Goal: Task Accomplishment & Management: Manage account settings

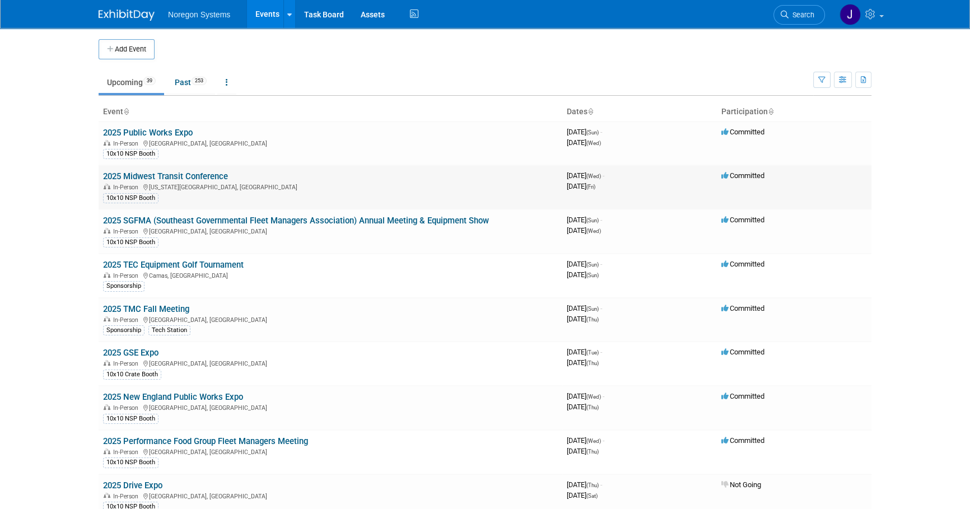
click at [178, 176] on link "2025 Midwest Transit Conference" at bounding box center [165, 176] width 125 height 10
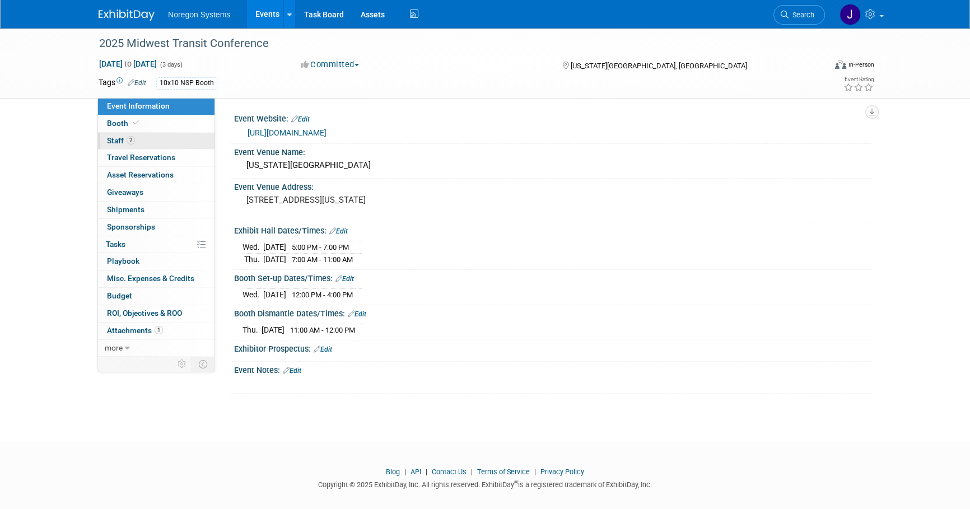
click at [151, 140] on link "2 Staff 2" at bounding box center [156, 141] width 116 height 17
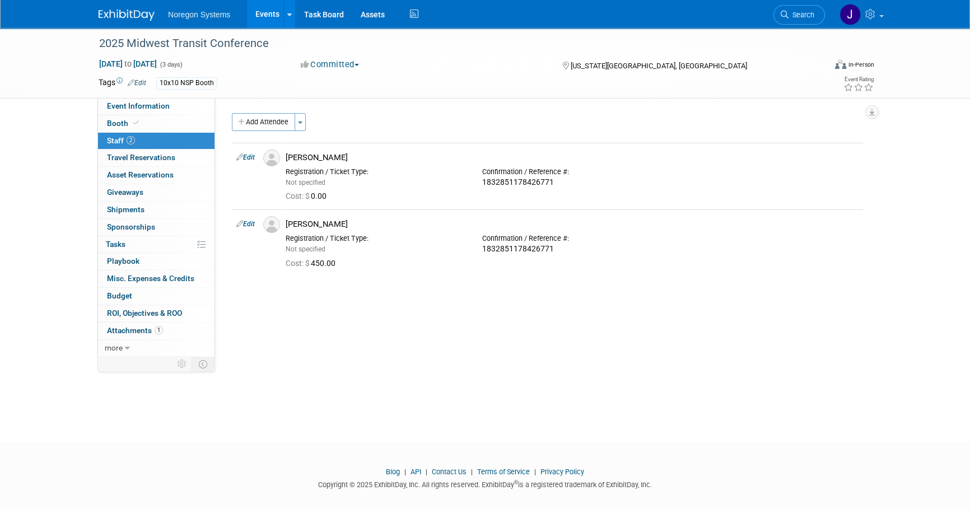
drag, startPoint x: 815, startPoint y: 16, endPoint x: 796, endPoint y: 26, distance: 21.8
click at [815, 16] on link "Search" at bounding box center [799, 15] width 52 height 20
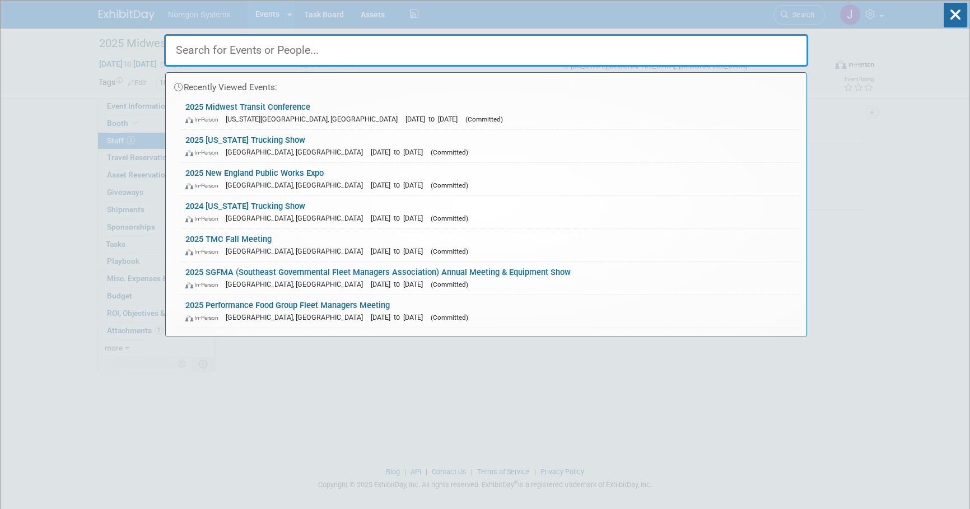
click at [585, 57] on input "text" at bounding box center [486, 50] width 644 height 32
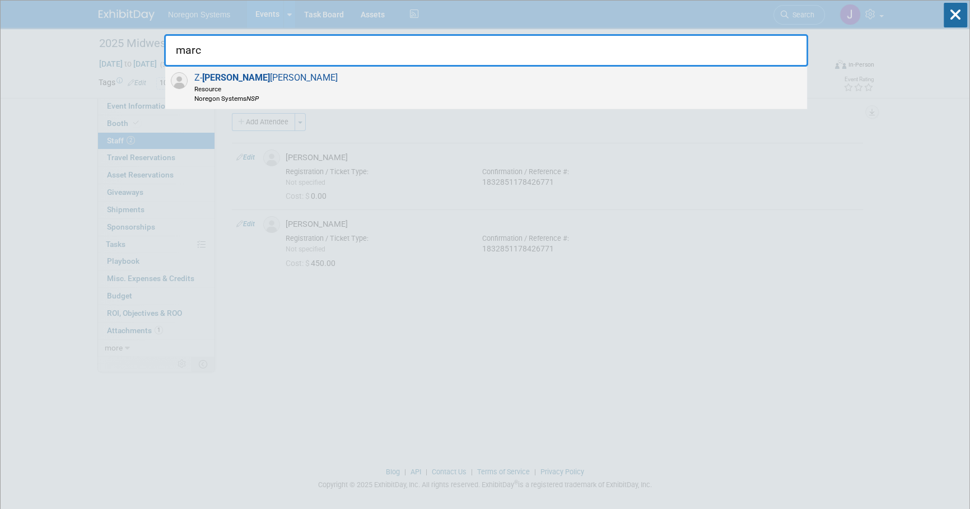
type input "marc"
click at [290, 95] on div "Z- Marc Nardella Resource Noregon Systems NSP" at bounding box center [486, 88] width 642 height 43
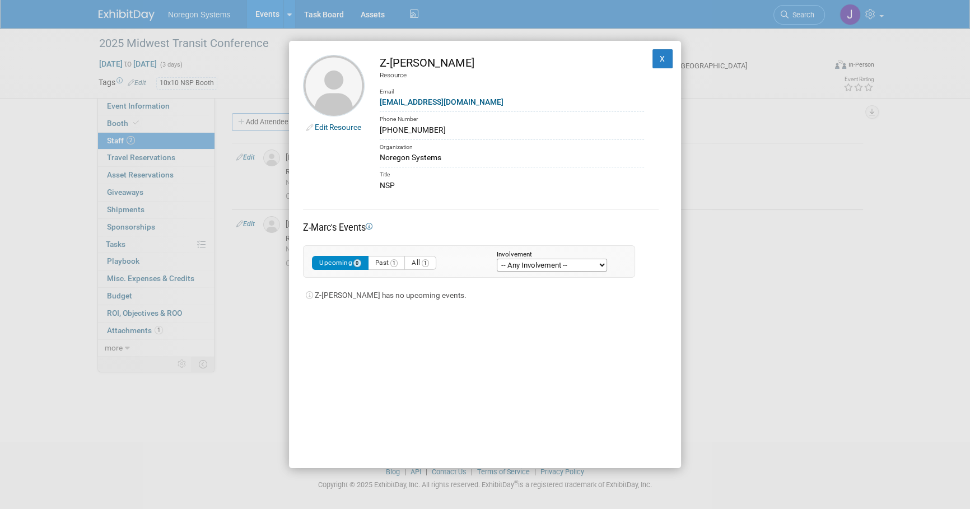
click at [327, 126] on link "Edit Resource" at bounding box center [338, 127] width 46 height 9
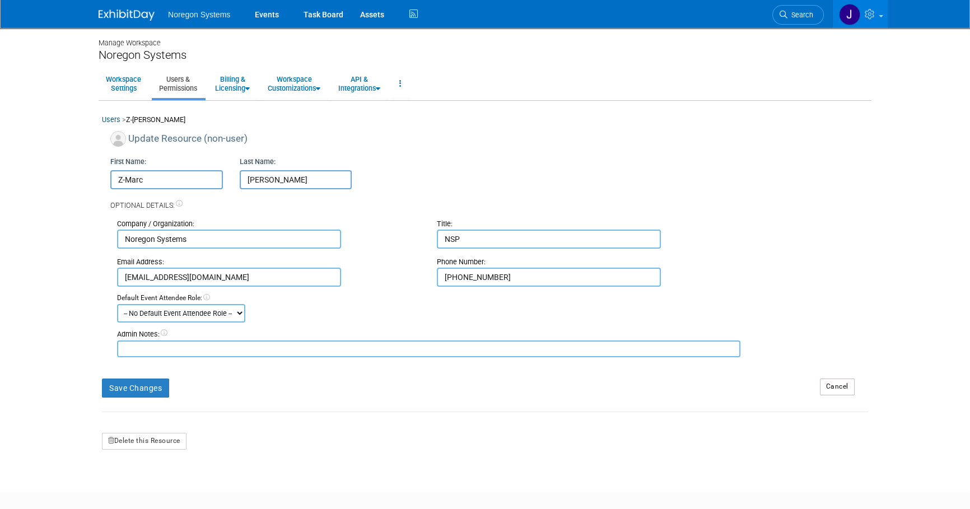
click at [125, 179] on input "Z-Marc" at bounding box center [166, 179] width 113 height 19
type input "[PERSON_NAME]"
click at [151, 389] on button "Save Changes" at bounding box center [135, 388] width 67 height 19
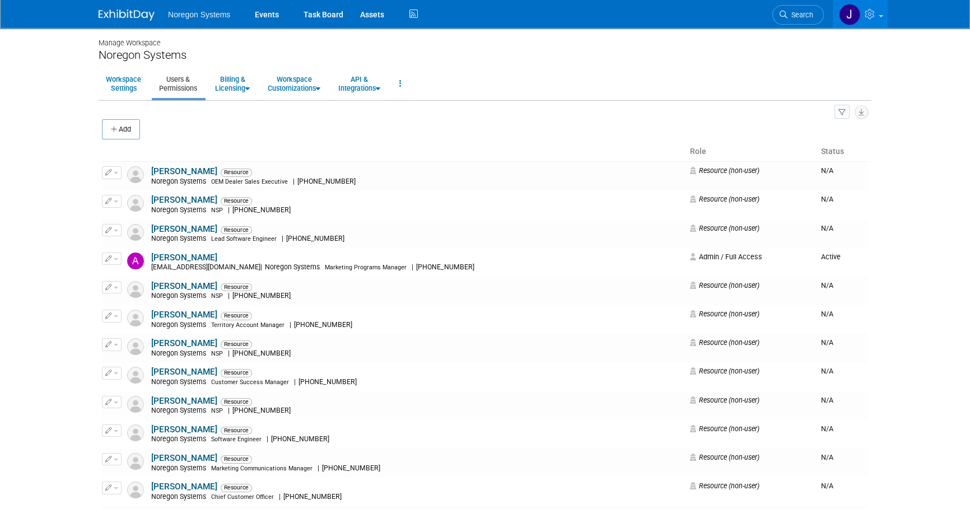
click at [809, 11] on span "Search" at bounding box center [800, 15] width 26 height 8
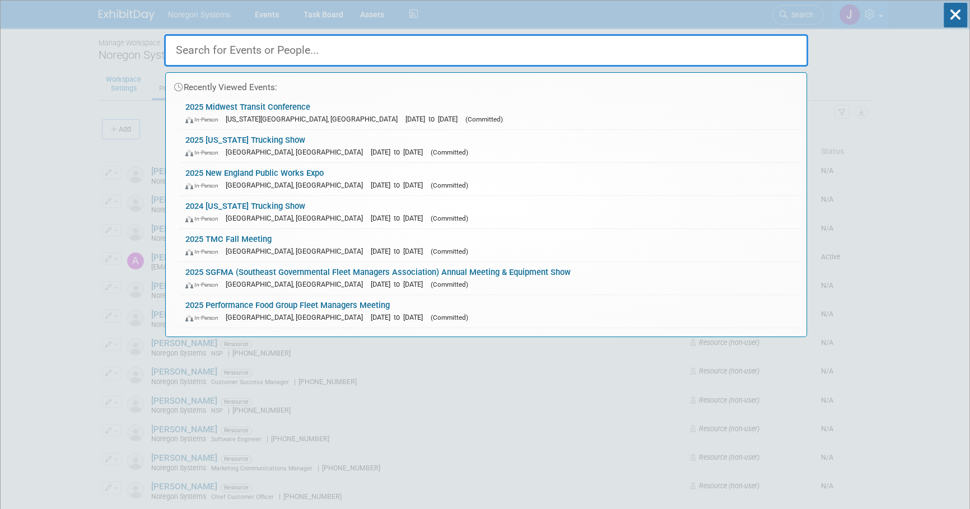
click at [758, 44] on input "text" at bounding box center [486, 50] width 644 height 32
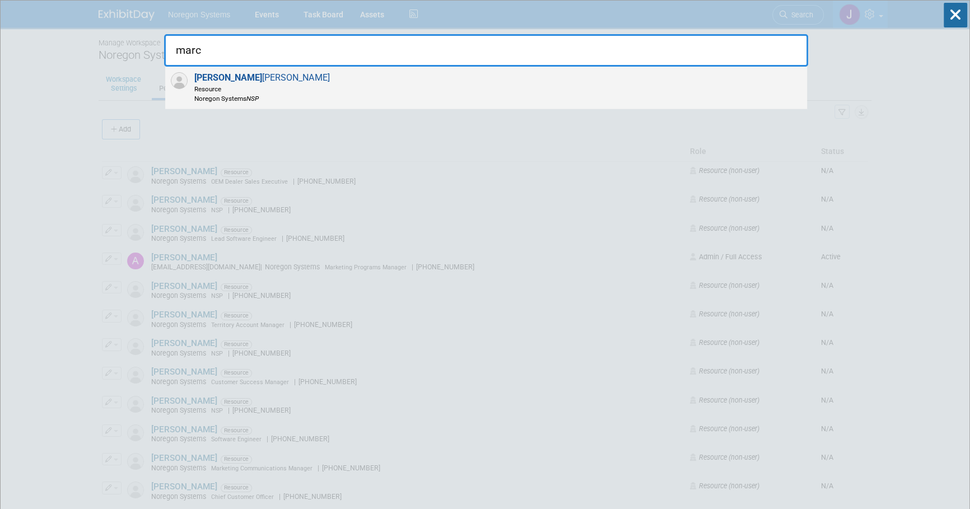
type input "marc"
click at [424, 82] on div "Marc Nardella Resource Noregon Systems NSP" at bounding box center [486, 88] width 642 height 43
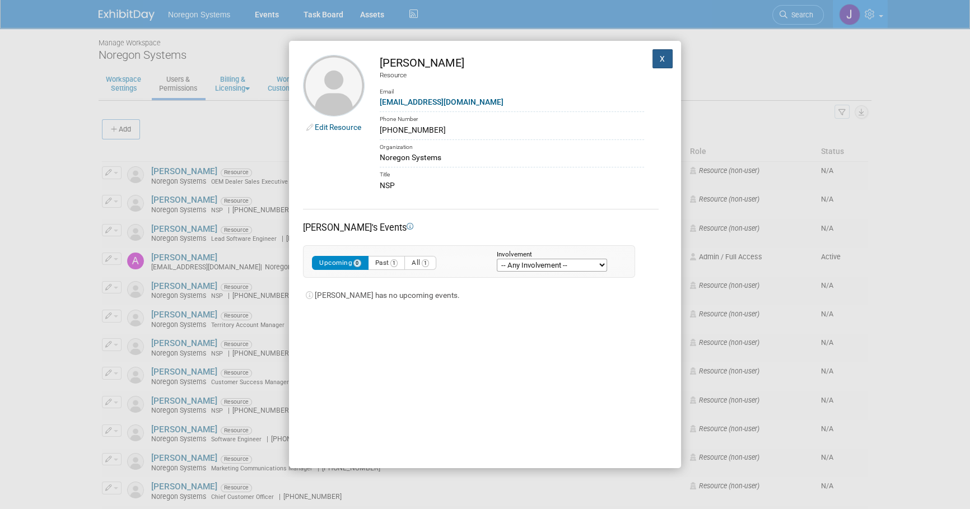
click at [653, 65] on button "X" at bounding box center [662, 58] width 20 height 19
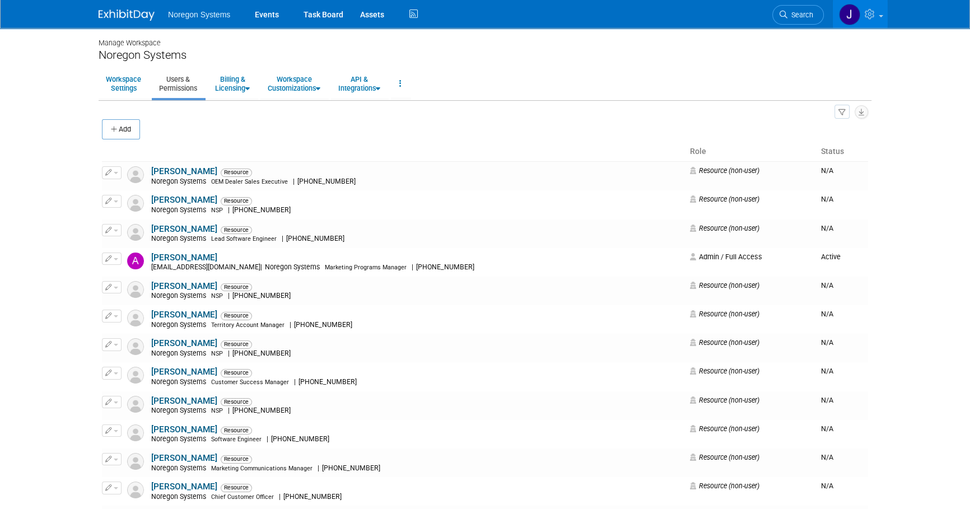
click at [144, 17] on img at bounding box center [127, 15] width 56 height 11
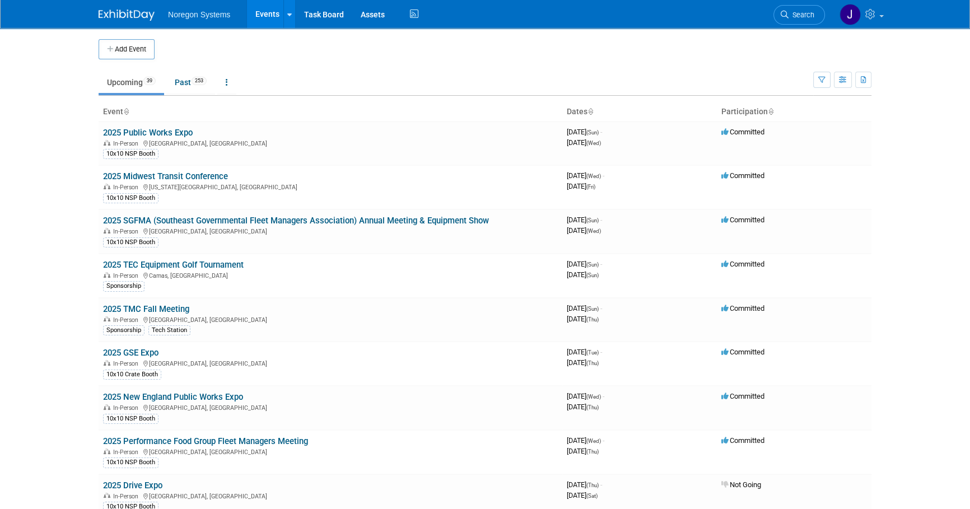
drag, startPoint x: 169, startPoint y: 178, endPoint x: 202, endPoint y: 188, distance: 34.2
click at [169, 178] on link "2025 Midwest Transit Conference" at bounding box center [165, 176] width 125 height 10
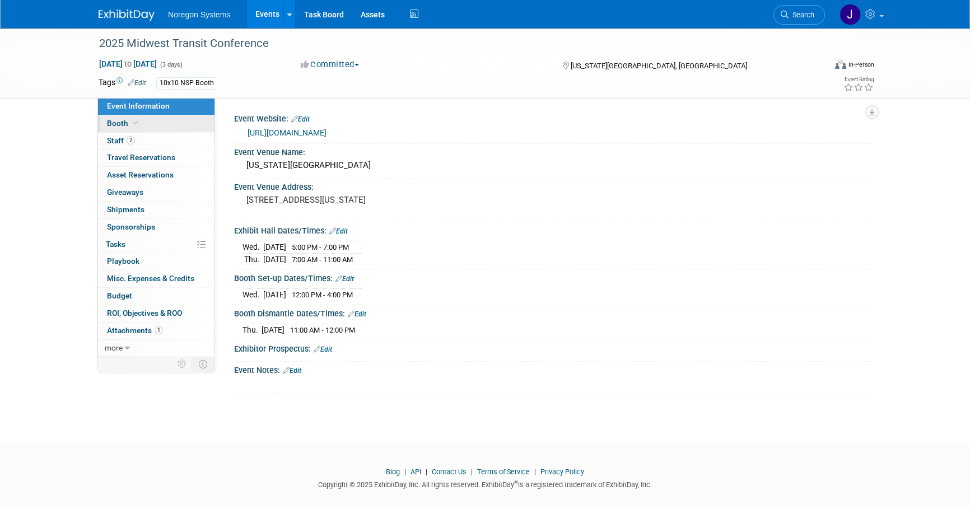
click at [174, 119] on link "Booth" at bounding box center [156, 123] width 116 height 17
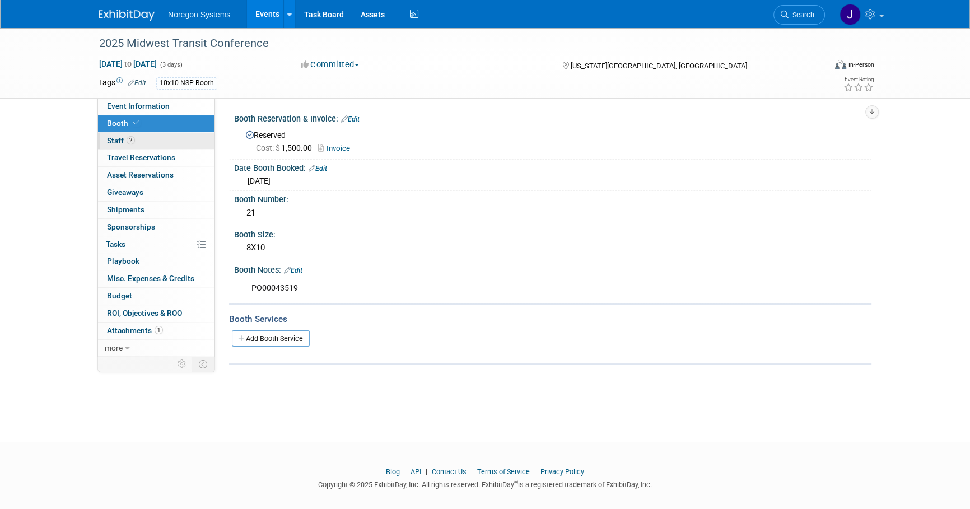
click at [185, 135] on link "2 Staff 2" at bounding box center [156, 141] width 116 height 17
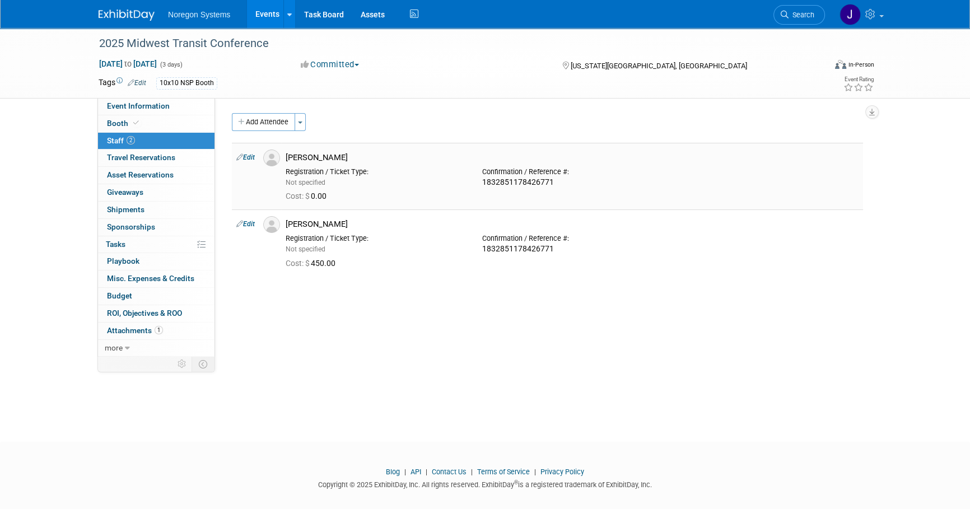
drag, startPoint x: 343, startPoint y: 157, endPoint x: 287, endPoint y: 156, distance: 56.0
click at [287, 156] on div "[PERSON_NAME]" at bounding box center [572, 157] width 573 height 11
copy div "[PERSON_NAME]"
drag, startPoint x: 338, startPoint y: 222, endPoint x: 277, endPoint y: 221, distance: 61.6
click at [277, 221] on tr "Edit [PERSON_NAME] 450.00" at bounding box center [547, 242] width 631 height 67
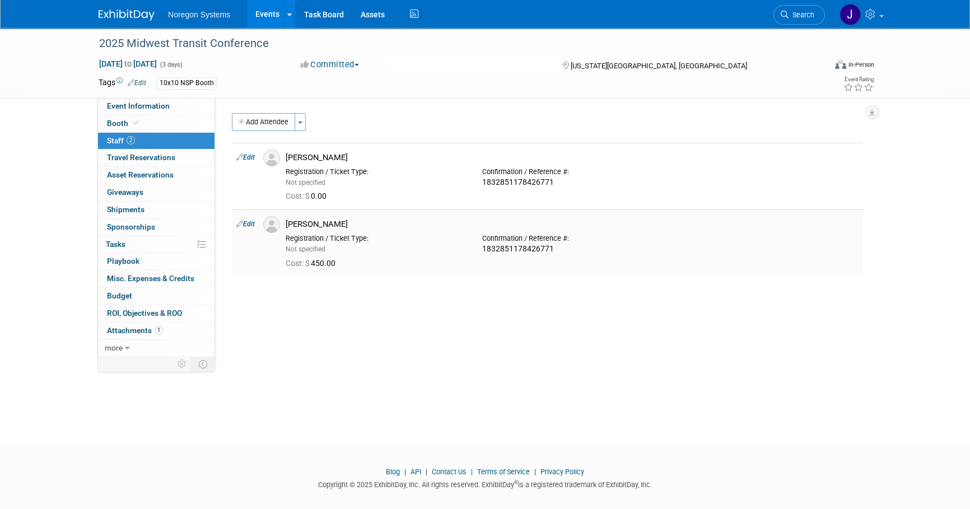
copy tr "[PERSON_NAME]"
click at [132, 11] on img at bounding box center [127, 15] width 56 height 11
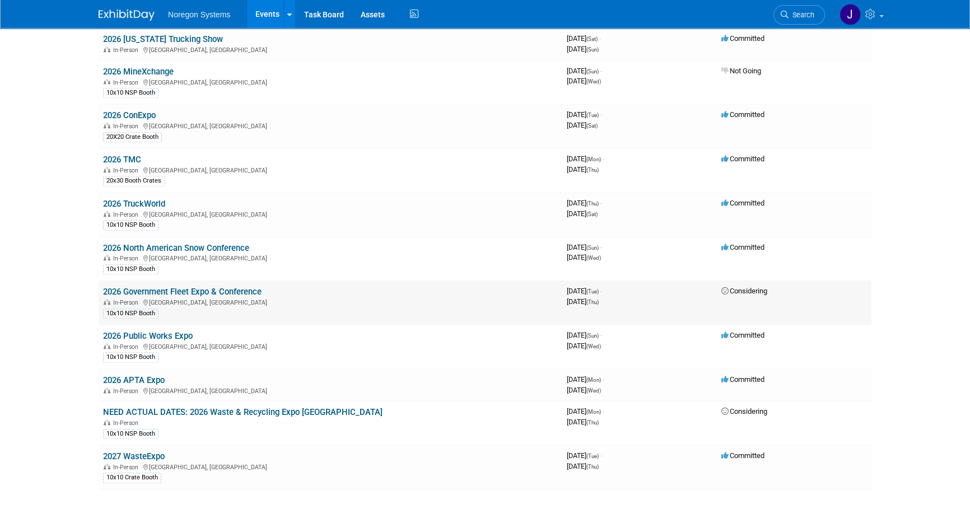
scroll to position [1396, 0]
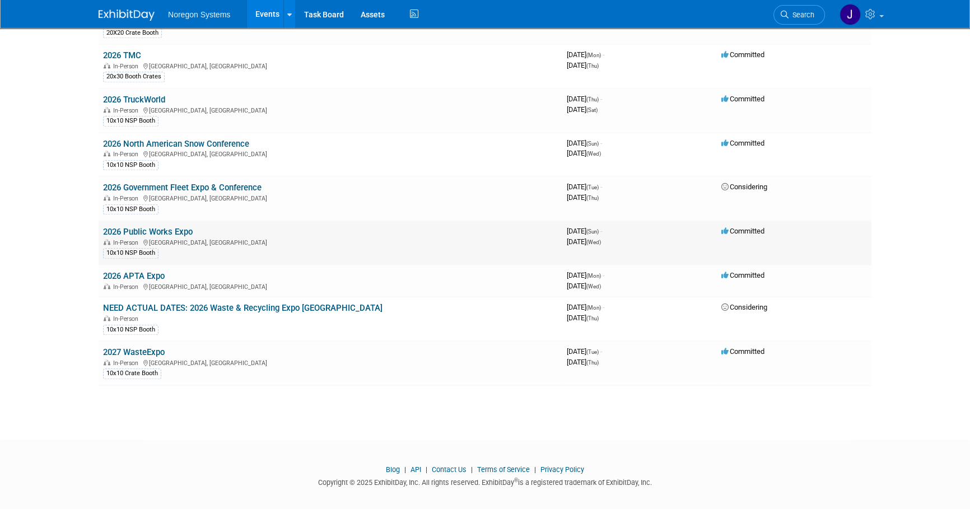
click at [170, 227] on link "2026 Public Works Expo" at bounding box center [148, 232] width 90 height 10
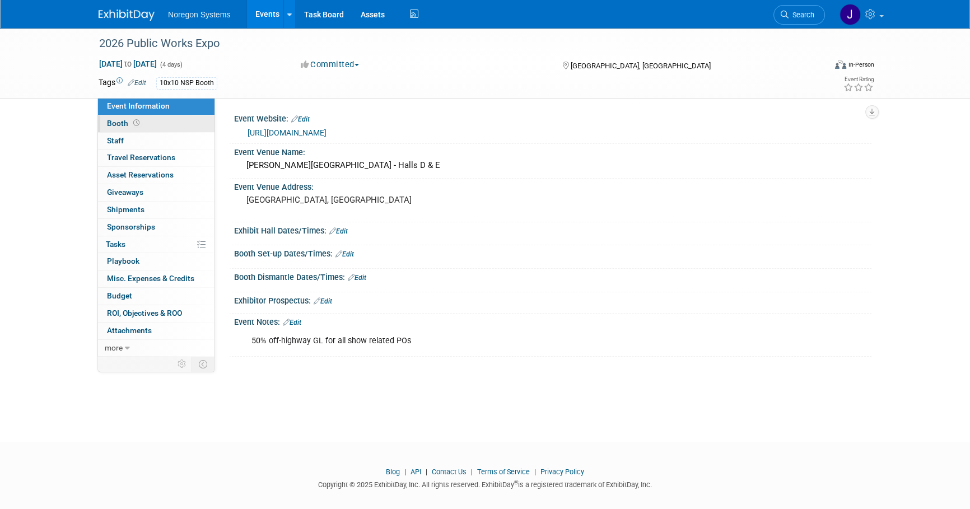
click at [161, 125] on link "Booth" at bounding box center [156, 123] width 116 height 17
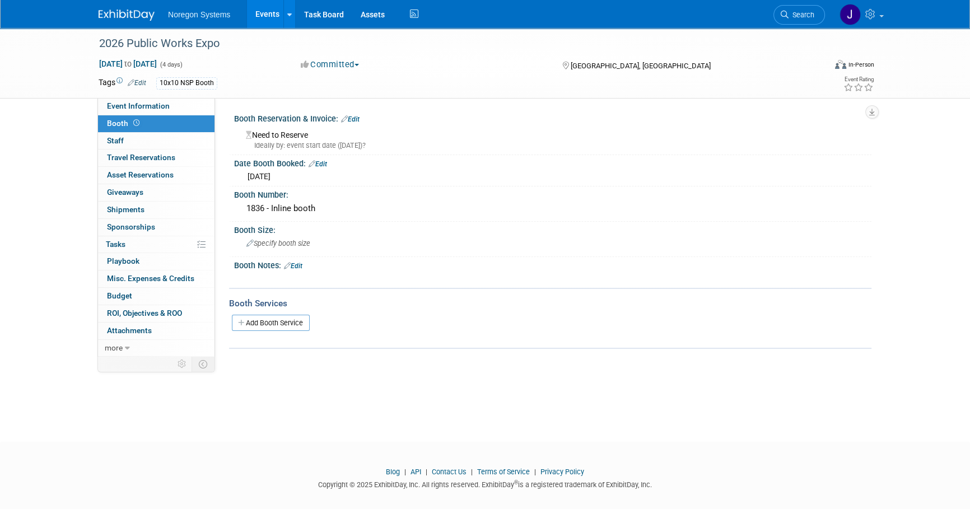
click at [128, 7] on link at bounding box center [133, 9] width 69 height 9
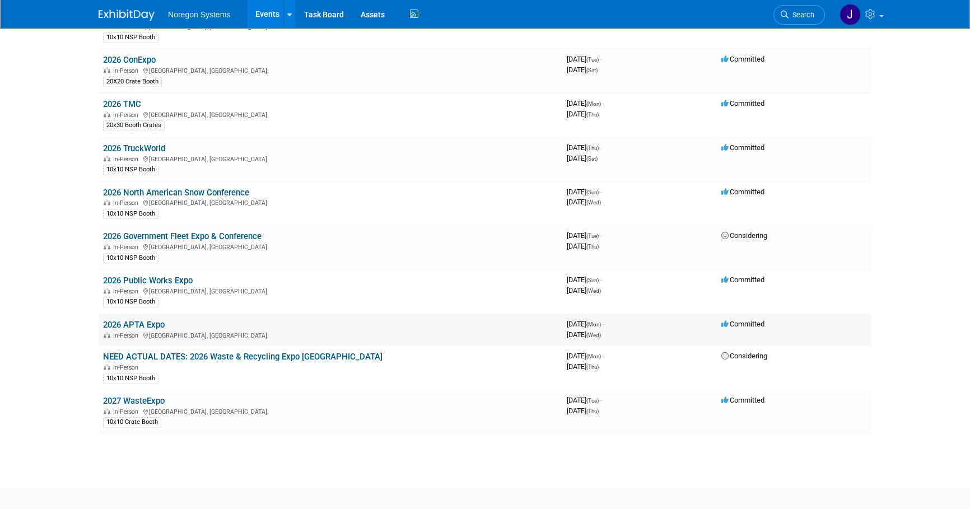
scroll to position [1396, 0]
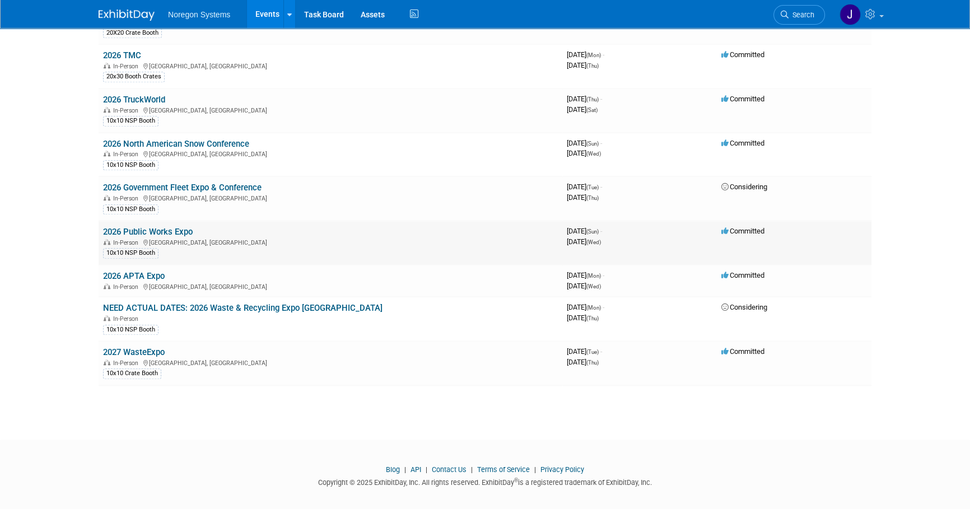
click at [184, 227] on link "2026 Public Works Expo" at bounding box center [148, 232] width 90 height 10
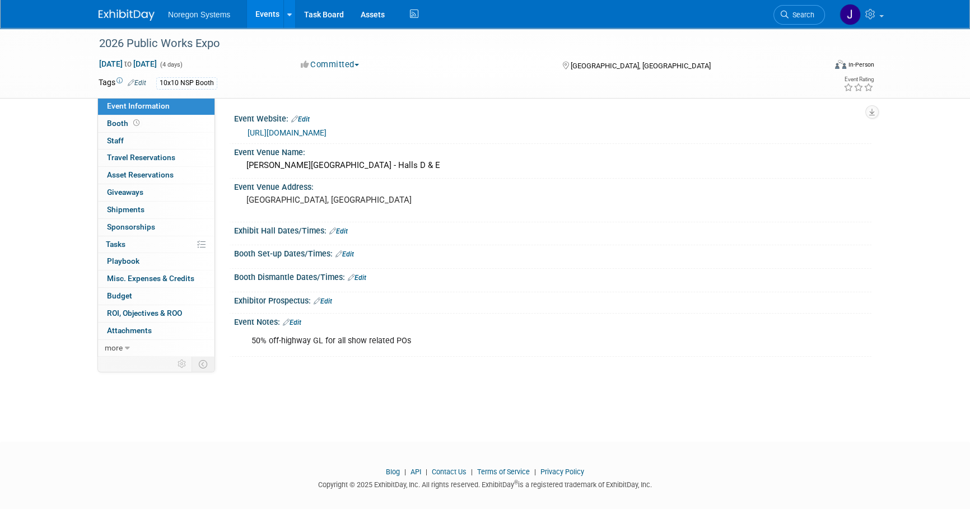
click at [348, 230] on link "Edit" at bounding box center [338, 231] width 18 height 8
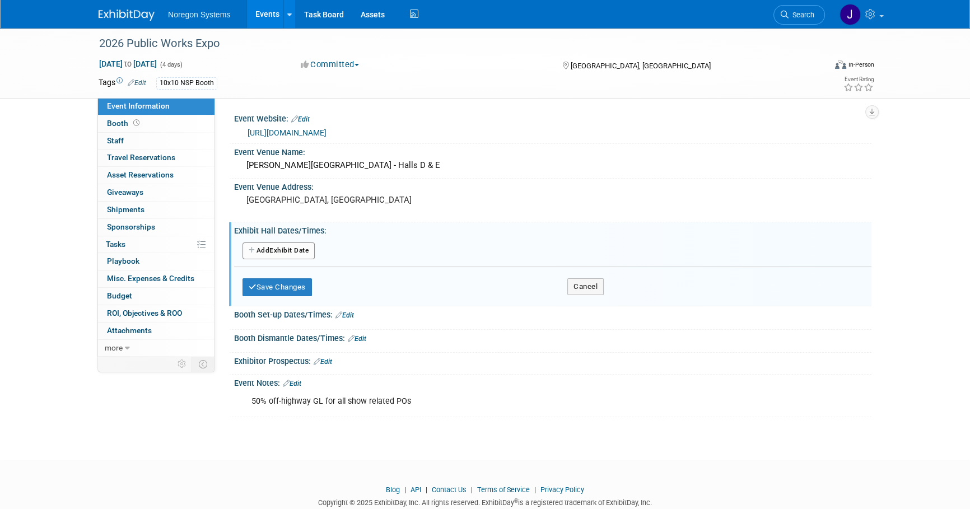
click at [299, 259] on div "Add Another Exhibit Date" at bounding box center [552, 251] width 637 height 21
click at [298, 251] on button "Add Another Exhibit Date" at bounding box center [278, 250] width 72 height 17
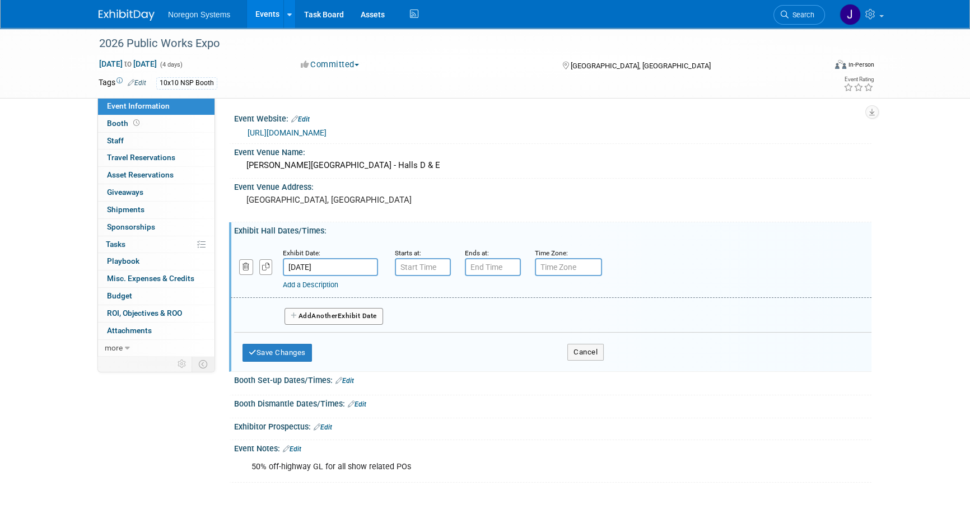
click at [346, 266] on input "[DATE]" at bounding box center [330, 267] width 95 height 18
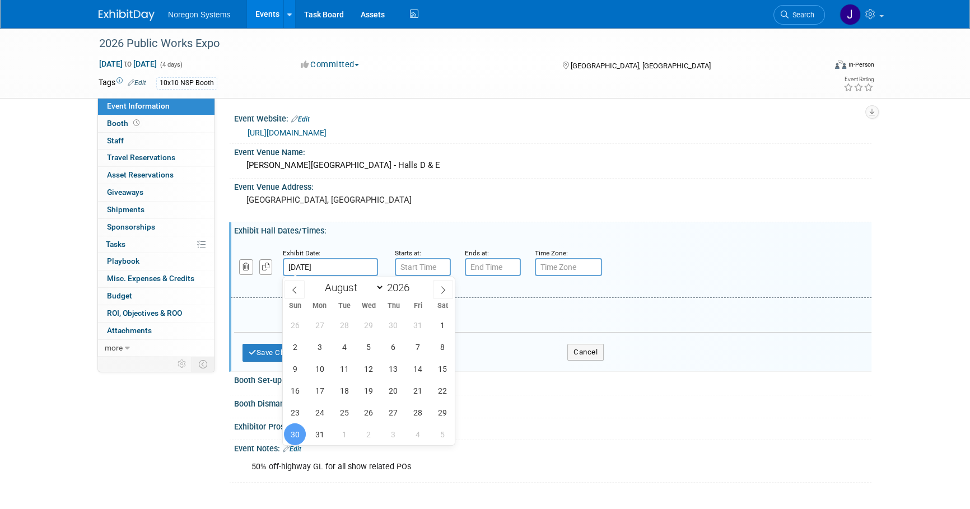
click at [361, 239] on div "Exhibit Date: Aug 30, 2026 Starts at: Ends at: Time Zone: Apply to all Add a De…" at bounding box center [552, 285] width 620 height 95
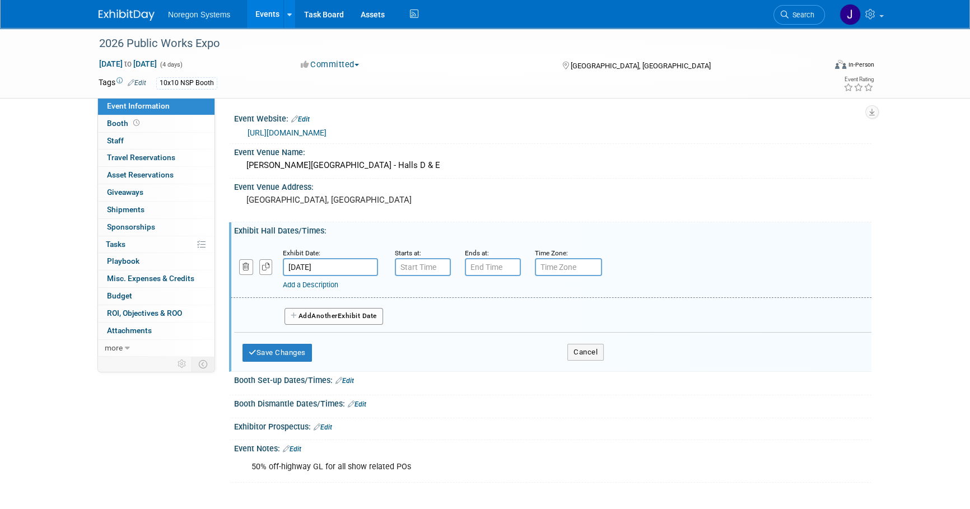
click at [317, 314] on span "Another" at bounding box center [324, 316] width 26 height 8
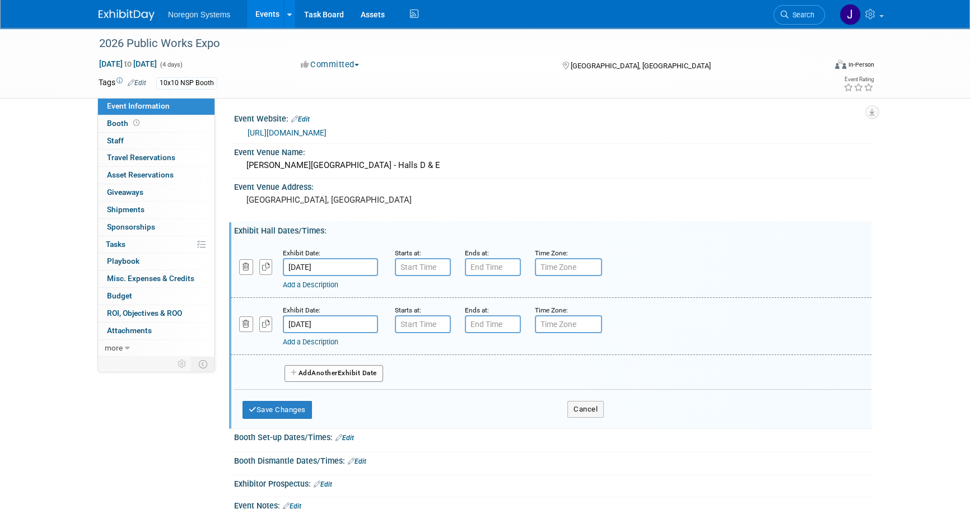
click at [344, 376] on button "Add Another Exhibit Date" at bounding box center [333, 373] width 99 height 17
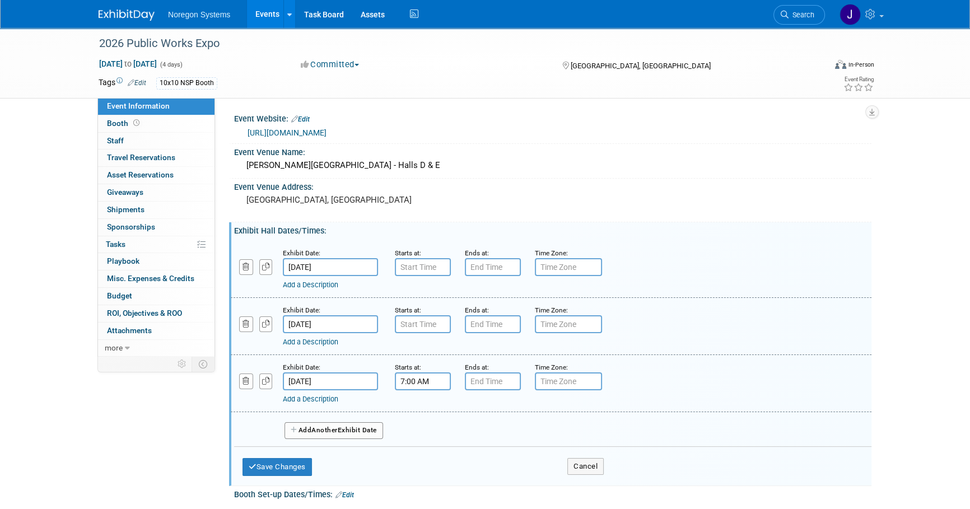
click at [440, 381] on input "7:00 AM" at bounding box center [423, 381] width 56 height 18
click at [424, 434] on span "07" at bounding box center [420, 433] width 21 height 20
drag, startPoint x: 452, startPoint y: 465, endPoint x: 478, endPoint y: 417, distance: 54.6
click at [452, 465] on td "09" at bounding box center [451, 470] width 36 height 30
type input "9:00 AM"
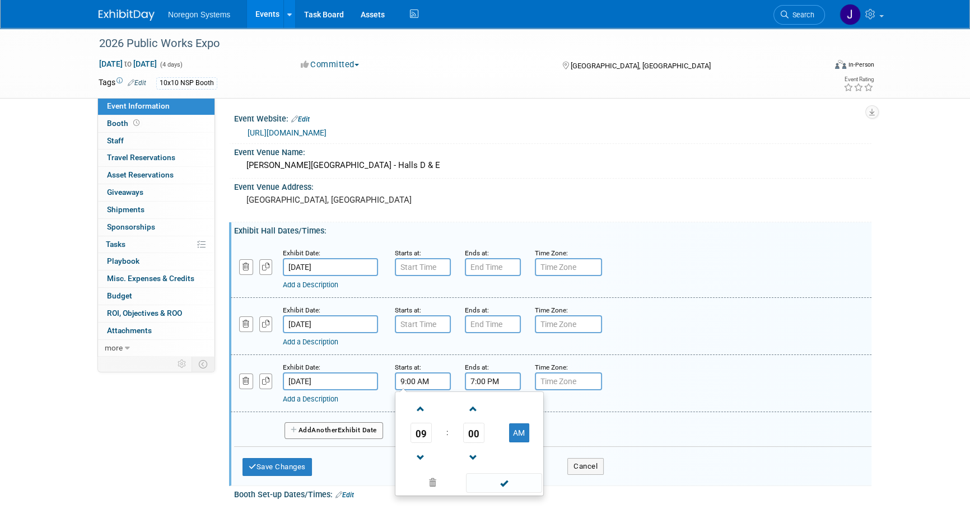
click at [493, 379] on input "7:00 PM" at bounding box center [493, 381] width 56 height 18
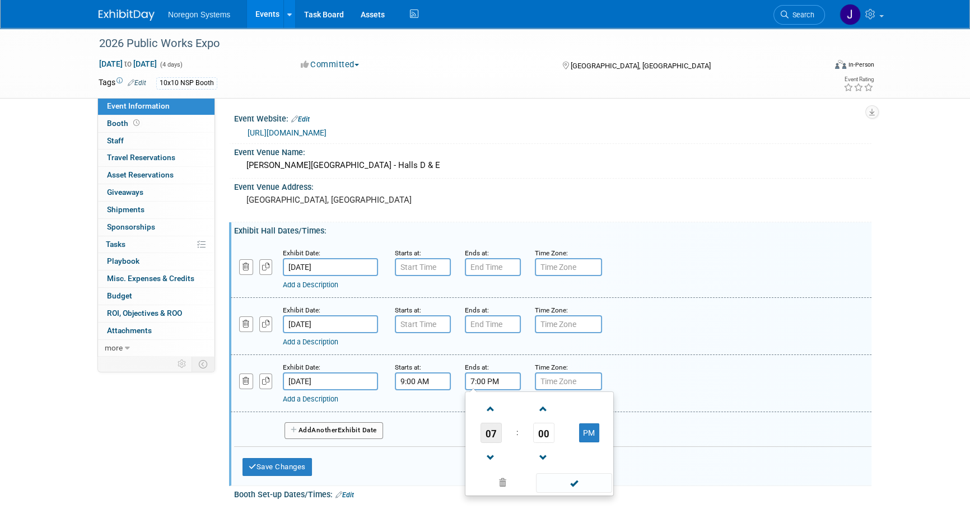
click at [491, 426] on span "07" at bounding box center [490, 433] width 21 height 20
click at [530, 409] on td "01" at bounding box center [521, 409] width 36 height 30
type input "1:00 PM"
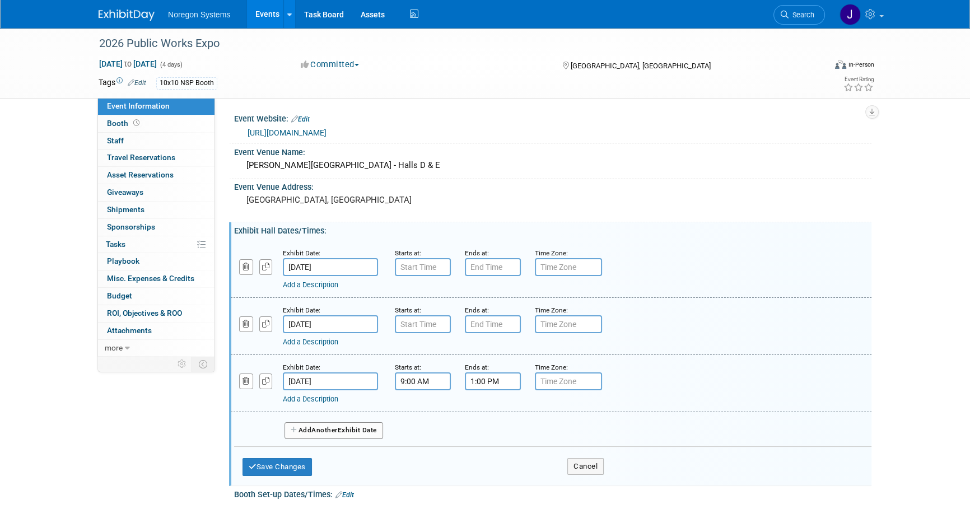
click at [691, 369] on div "Add a Description Description:" at bounding box center [550, 382] width 657 height 43
click at [421, 321] on input "7:00 AM" at bounding box center [423, 324] width 56 height 18
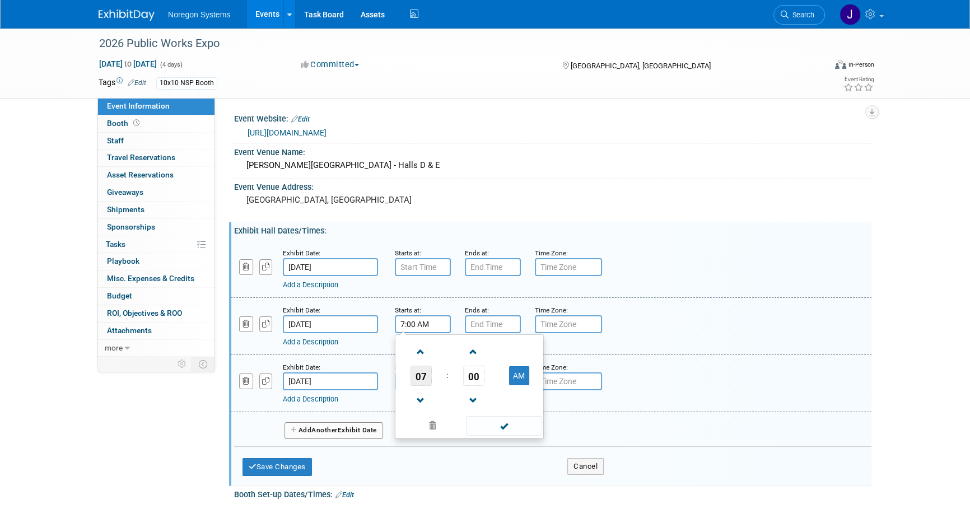
click at [425, 375] on span "07" at bounding box center [420, 376] width 21 height 20
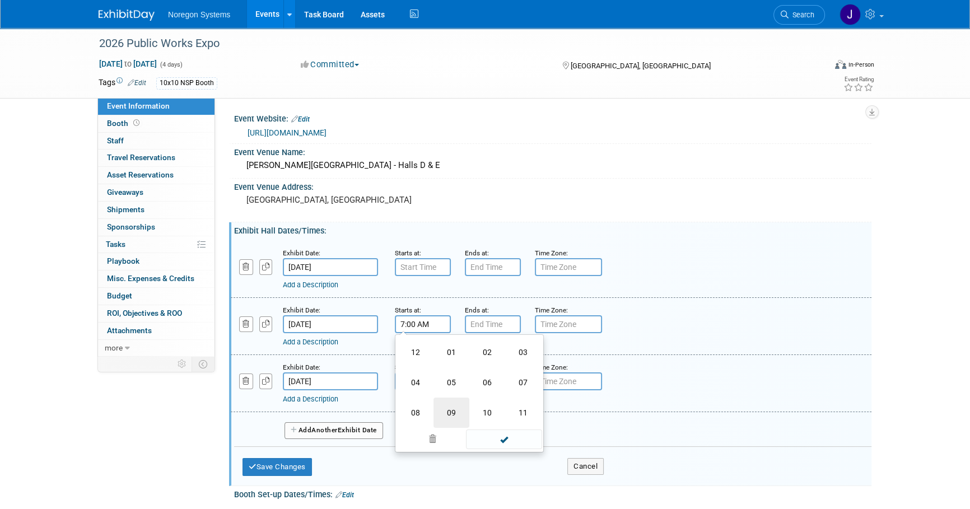
click at [459, 406] on td "09" at bounding box center [451, 413] width 36 height 30
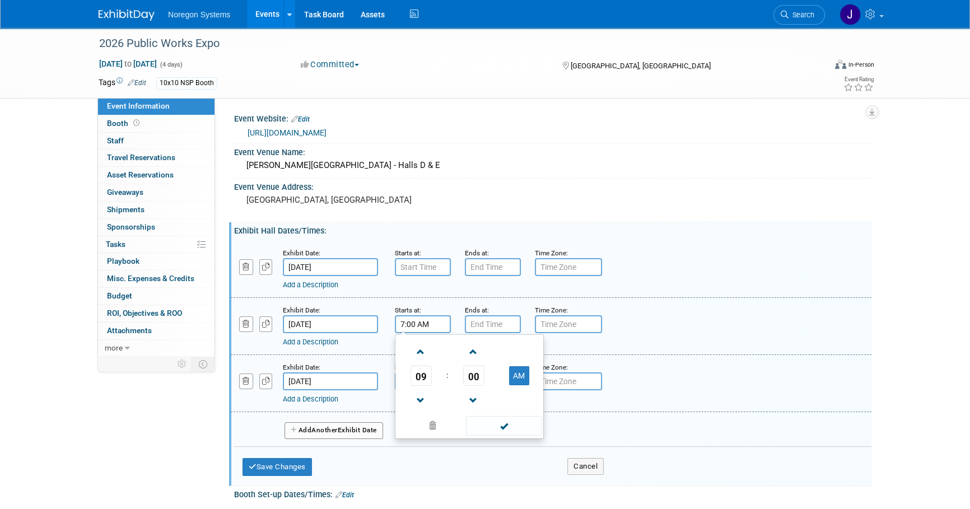
type input "9:00 AM"
click at [492, 324] on input "7:00 PM" at bounding box center [493, 324] width 56 height 18
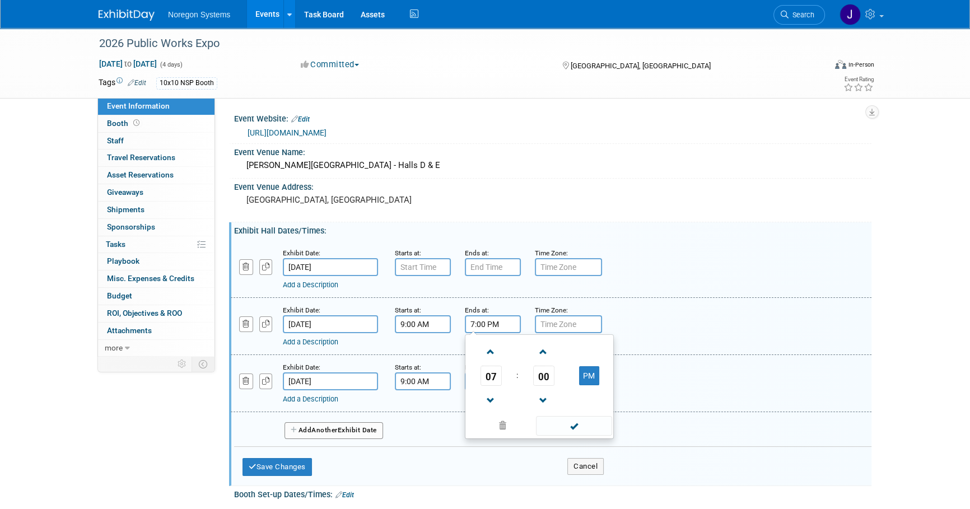
click at [491, 372] on span "07" at bounding box center [490, 376] width 21 height 20
click at [600, 349] on td "03" at bounding box center [593, 352] width 36 height 30
type input "3:00 PM"
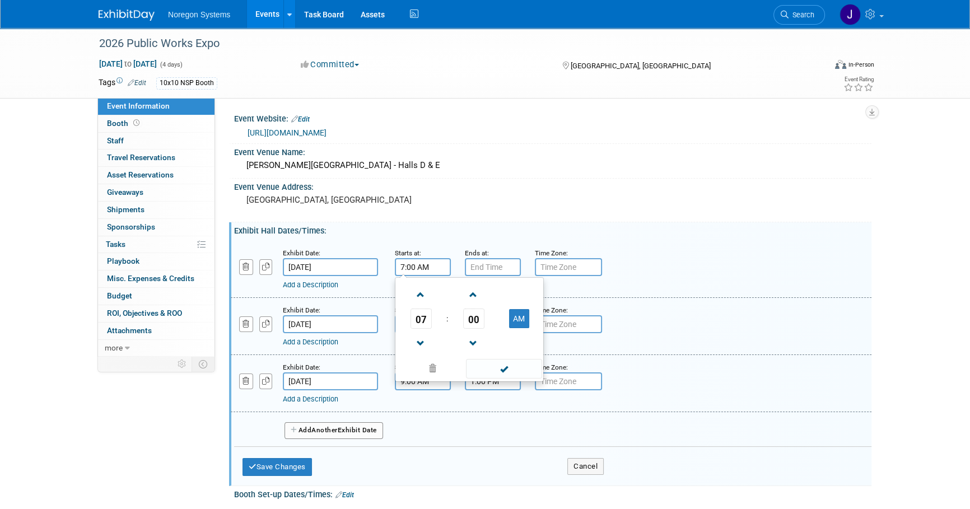
click at [430, 265] on input "7:00 AM" at bounding box center [423, 267] width 56 height 18
click at [421, 315] on span "07" at bounding box center [420, 319] width 21 height 20
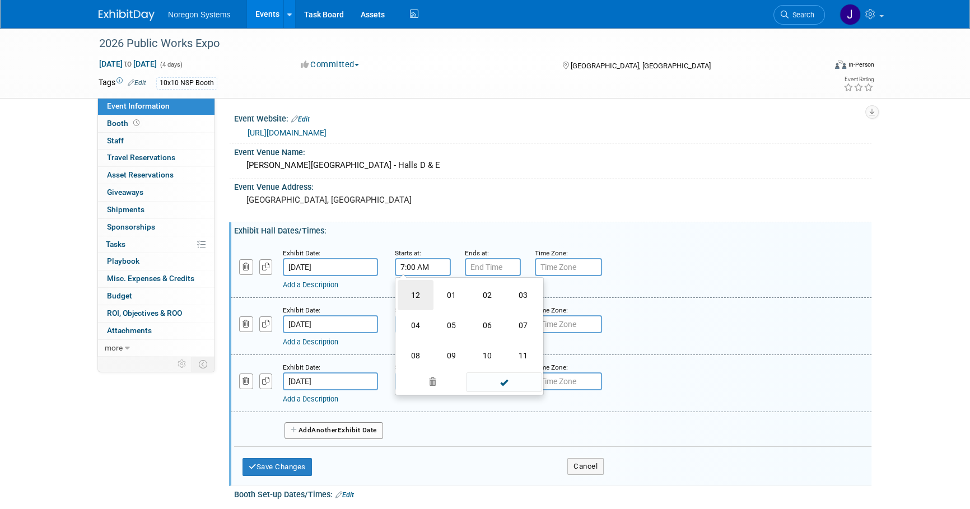
click at [421, 297] on td "12" at bounding box center [416, 295] width 36 height 30
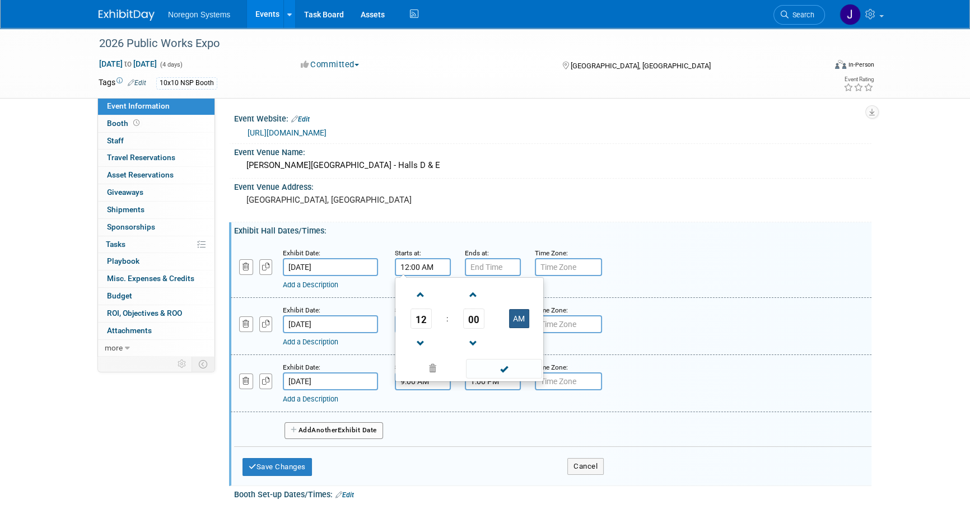
click at [523, 321] on button "AM" at bounding box center [519, 318] width 20 height 19
type input "12:00 PM"
click at [500, 263] on input "7:00 PM" at bounding box center [493, 267] width 56 height 18
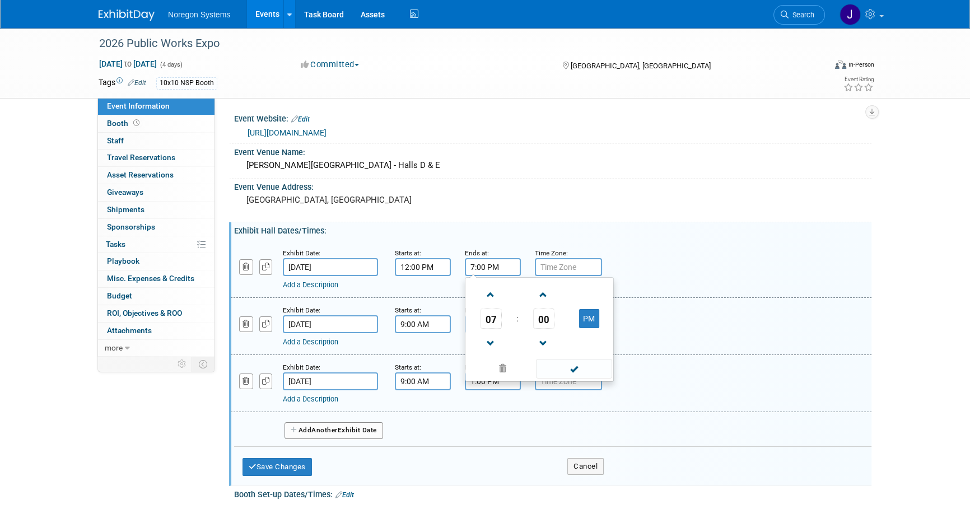
drag, startPoint x: 489, startPoint y: 319, endPoint x: 500, endPoint y: 342, distance: 25.1
click at [490, 319] on span "07" at bounding box center [490, 319] width 21 height 20
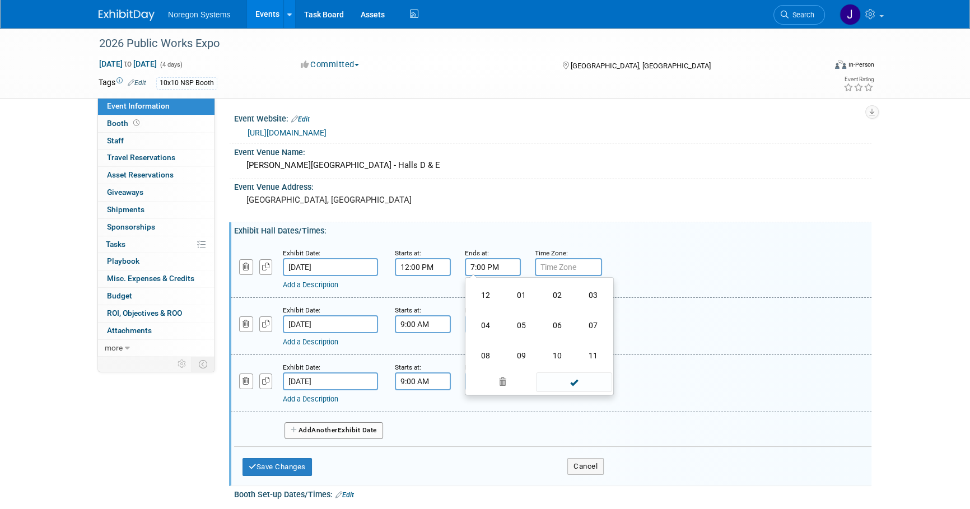
drag, startPoint x: 485, startPoint y: 325, endPoint x: 491, endPoint y: 314, distance: 12.3
click at [485, 324] on td "04" at bounding box center [486, 325] width 36 height 30
type input "4:00 PM"
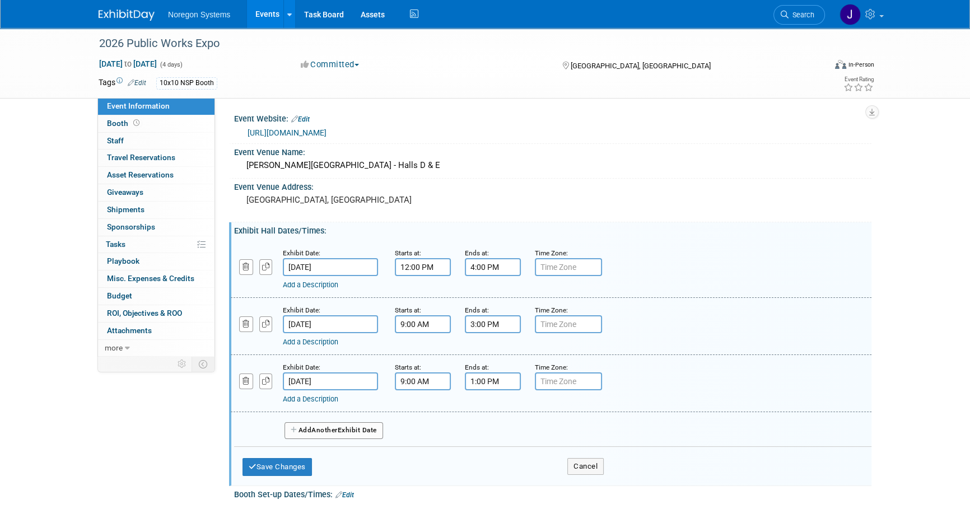
click at [713, 269] on div "Add a Description Description:" at bounding box center [550, 268] width 657 height 43
click at [284, 468] on button "Save Changes" at bounding box center [276, 467] width 69 height 18
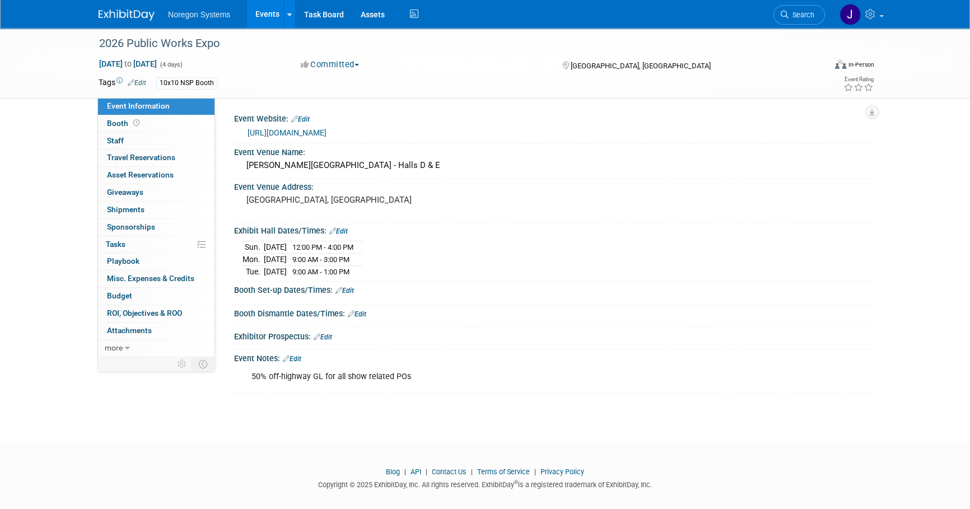
click at [505, 411] on div "2026 Public Works Expo Aug 30, 2026 to Sep 2, 2026 (4 days) Aug 30, 2026 to Sep…" at bounding box center [485, 225] width 970 height 394
click at [118, 17] on img at bounding box center [127, 15] width 56 height 11
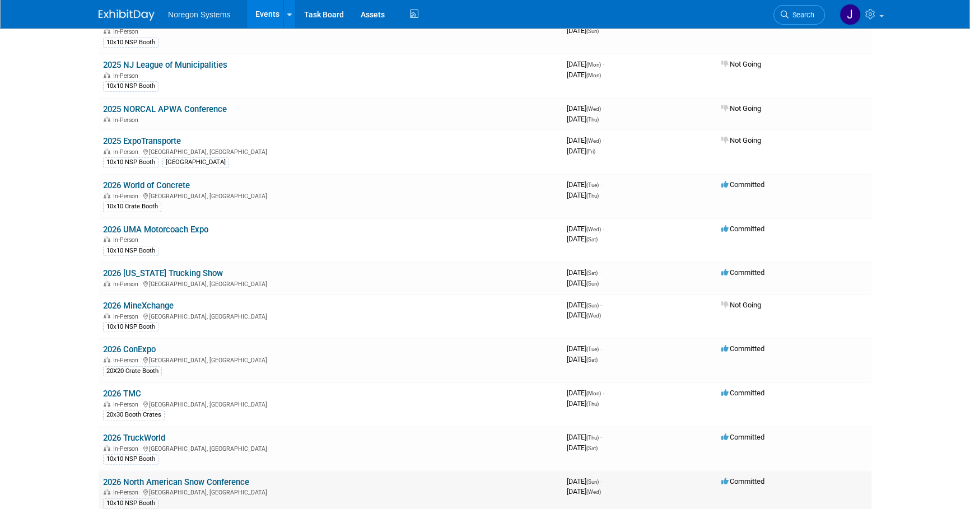
scroll to position [1040, 0]
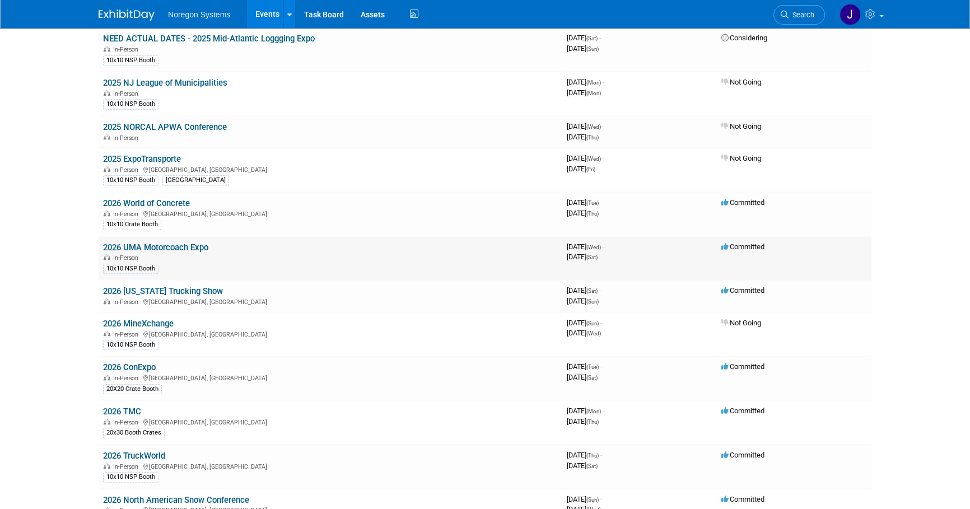
click at [197, 242] on link "2026 UMA Motorcoach Expo" at bounding box center [155, 247] width 105 height 10
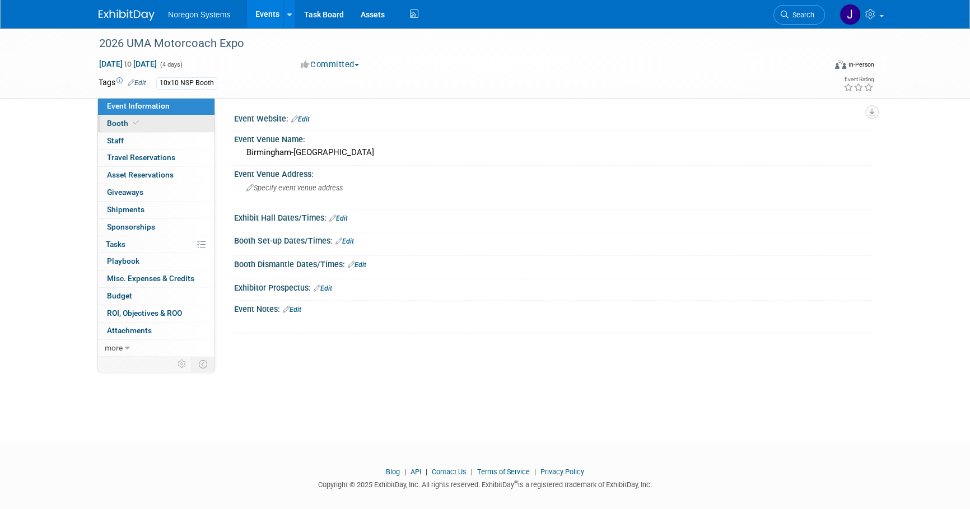
click at [162, 123] on link "Booth" at bounding box center [156, 123] width 116 height 17
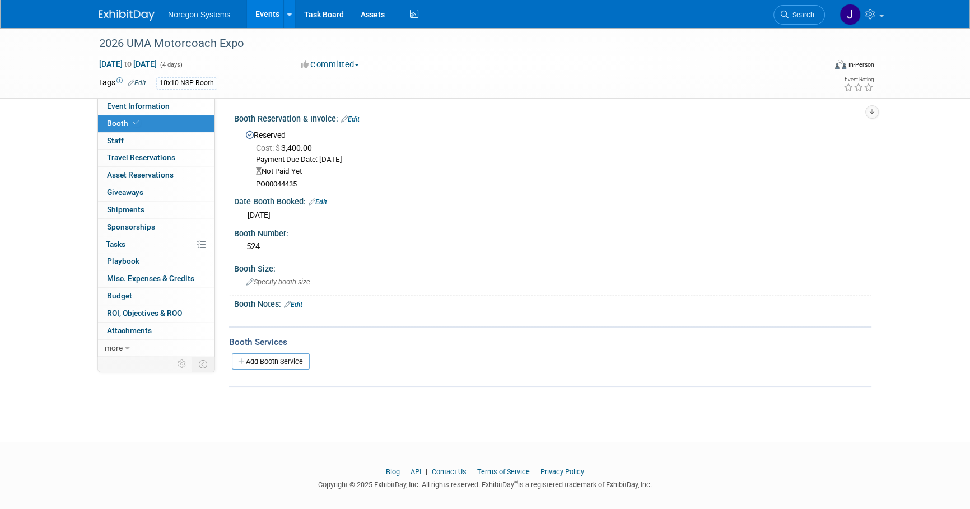
drag, startPoint x: 302, startPoint y: 184, endPoint x: 254, endPoint y: 184, distance: 48.7
click at [254, 184] on div "Cost: $ 3,400.00 Payment Due Date: Aug 29, 2025 Not Paid Yet PO00044435" at bounding box center [554, 165] width 617 height 49
copy div "PO00044435"
click at [112, 144] on span "Staff 0" at bounding box center [115, 140] width 17 height 9
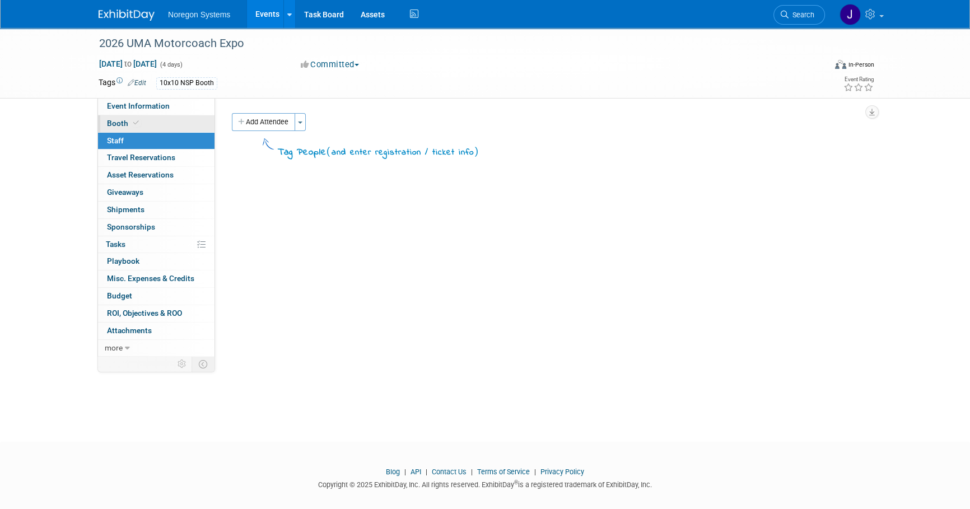
click at [125, 120] on span "Booth" at bounding box center [124, 123] width 34 height 9
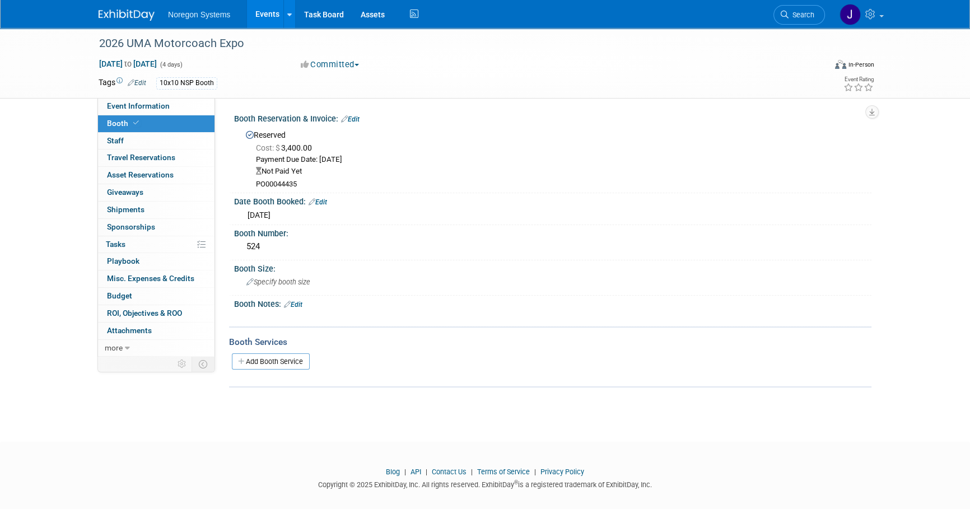
click at [297, 183] on div "PO00044435" at bounding box center [559, 185] width 607 height 10
drag, startPoint x: 302, startPoint y: 183, endPoint x: 257, endPoint y: 182, distance: 45.4
click at [257, 182] on div "PO00044435" at bounding box center [559, 185] width 607 height 10
copy div "PO00044435"
click at [358, 115] on link "Edit" at bounding box center [350, 119] width 18 height 8
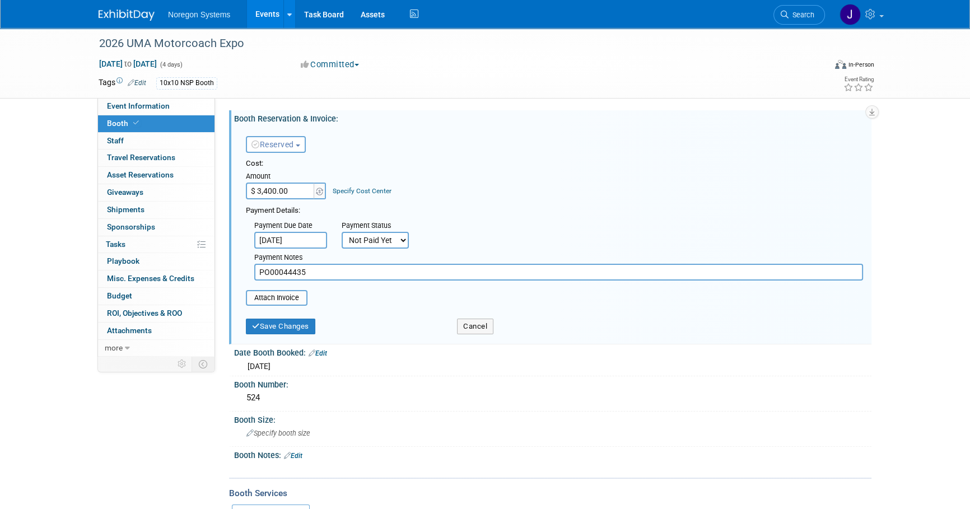
click at [388, 237] on select "Not Paid Yet Partially Paid Paid in Full" at bounding box center [375, 240] width 67 height 17
select select "1"
click at [342, 232] on select "Not Paid Yet Partially Paid Paid in Full" at bounding box center [375, 240] width 67 height 17
click at [506, 180] on div "Cost: Amount $ 3,400.00 Specify Cost Center Cost Center -- Not Specified --" at bounding box center [554, 178] width 617 height 41
click at [317, 234] on input "Aug 29, 2025" at bounding box center [290, 240] width 73 height 17
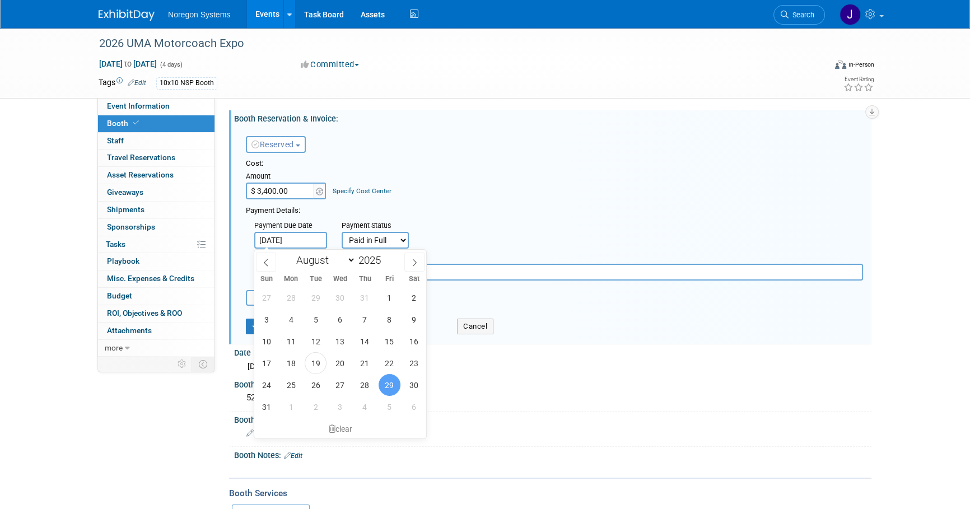
click at [548, 161] on div "Cost:" at bounding box center [554, 163] width 617 height 11
click at [316, 242] on input "Aug 29, 2025" at bounding box center [290, 240] width 73 height 17
click at [323, 427] on div "clear" at bounding box center [340, 428] width 172 height 19
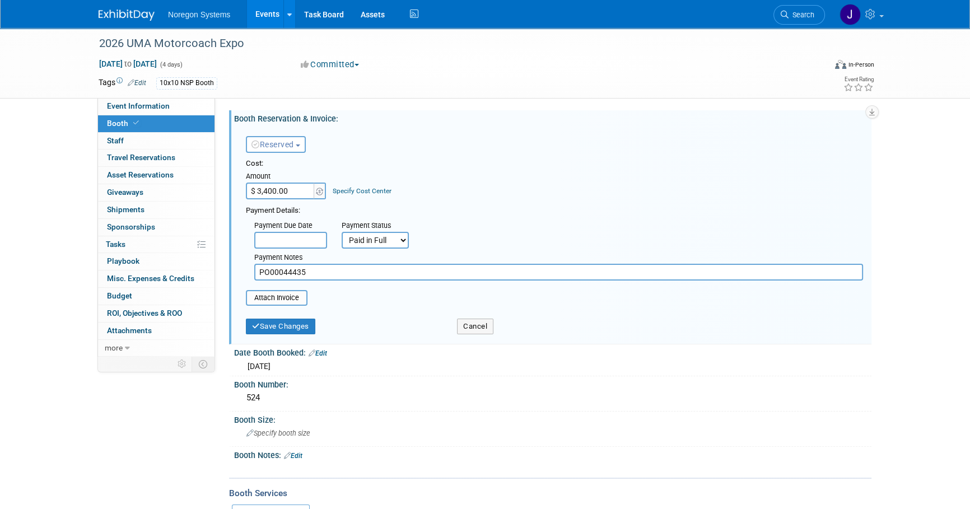
click at [542, 190] on div "Cost: Amount $ 3,400.00 Specify Cost Center Cost Center -- Not Specified --" at bounding box center [554, 178] width 617 height 41
click at [282, 326] on button "Save Changes" at bounding box center [280, 327] width 69 height 16
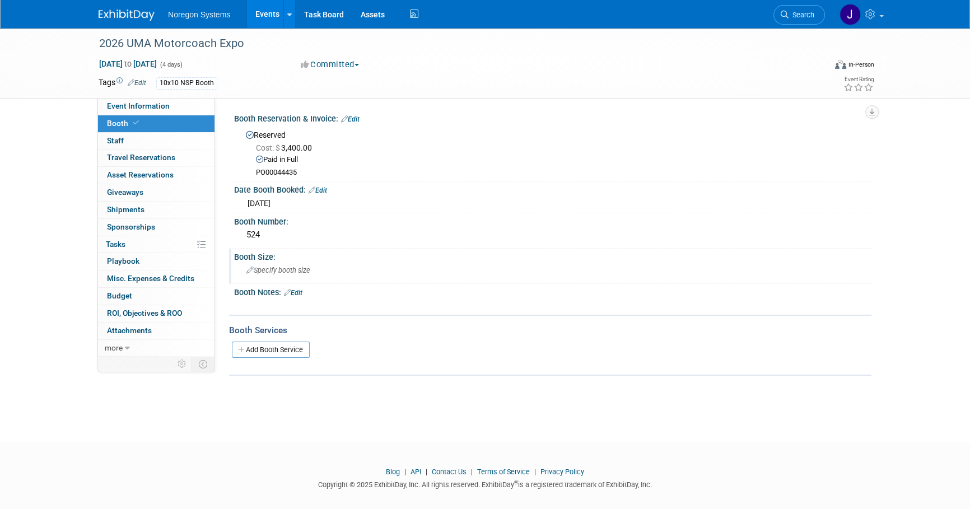
click at [376, 272] on div "Specify booth size" at bounding box center [552, 270] width 620 height 17
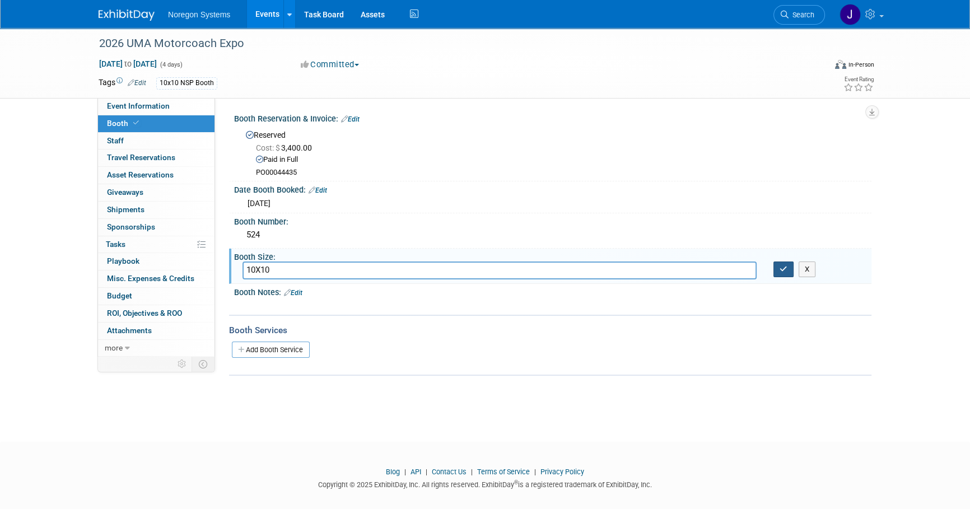
type input "10X10"
click at [784, 271] on icon "button" at bounding box center [784, 268] width 8 height 7
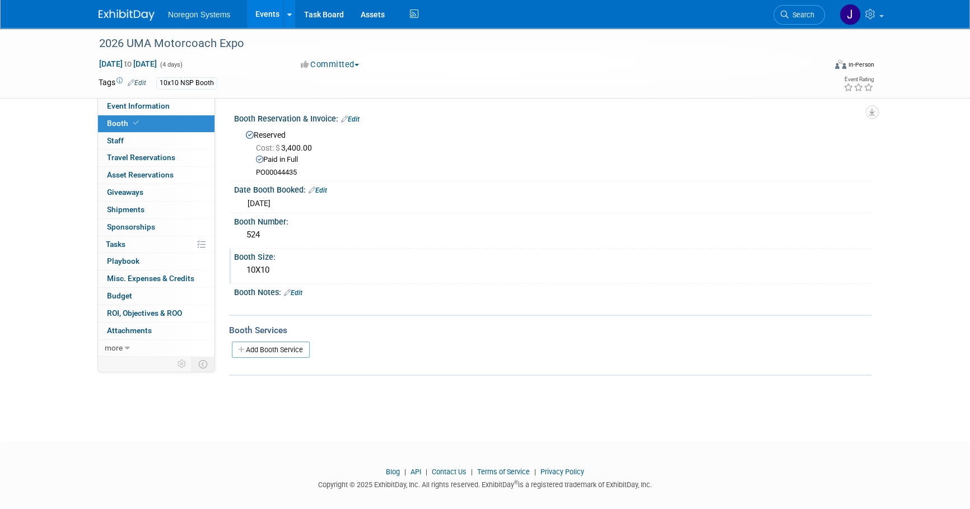
click at [136, 13] on img at bounding box center [127, 15] width 56 height 11
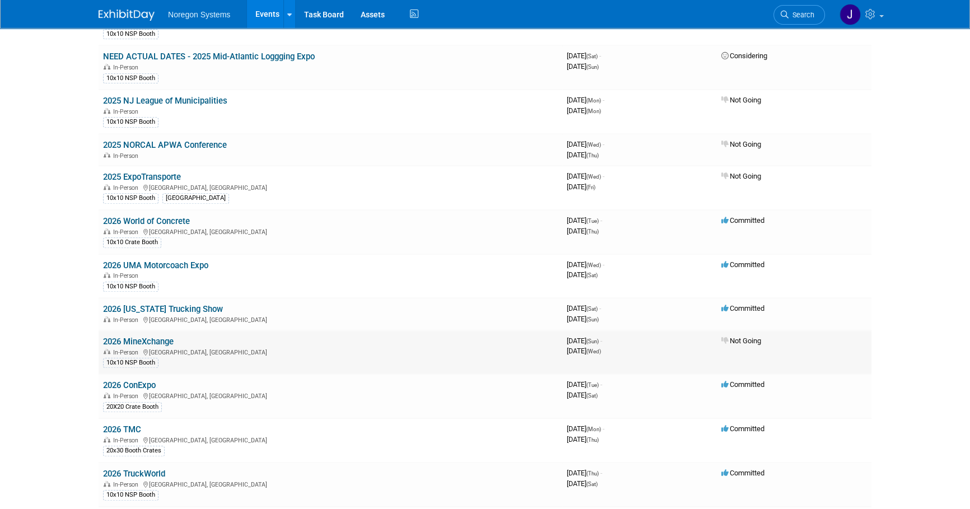
scroll to position [1040, 0]
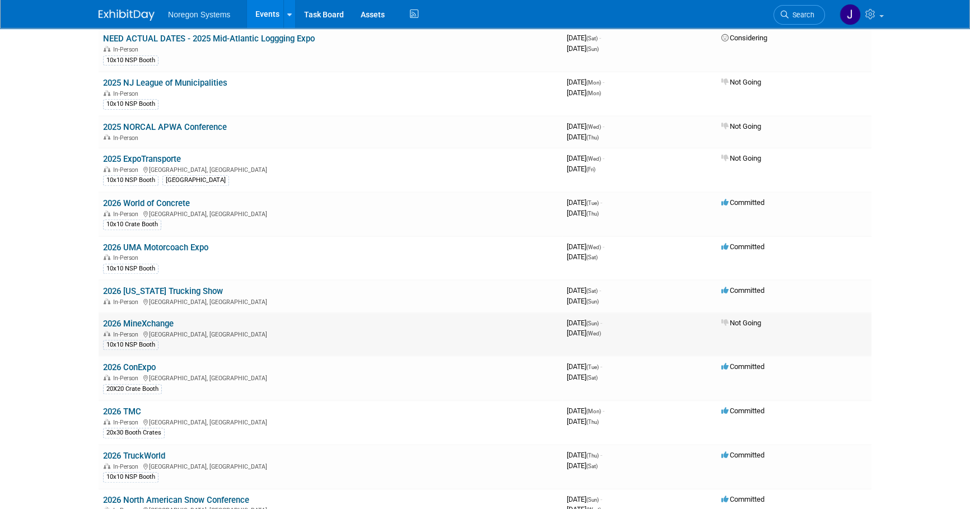
click at [167, 319] on link "2026 MineXchange" at bounding box center [138, 324] width 71 height 10
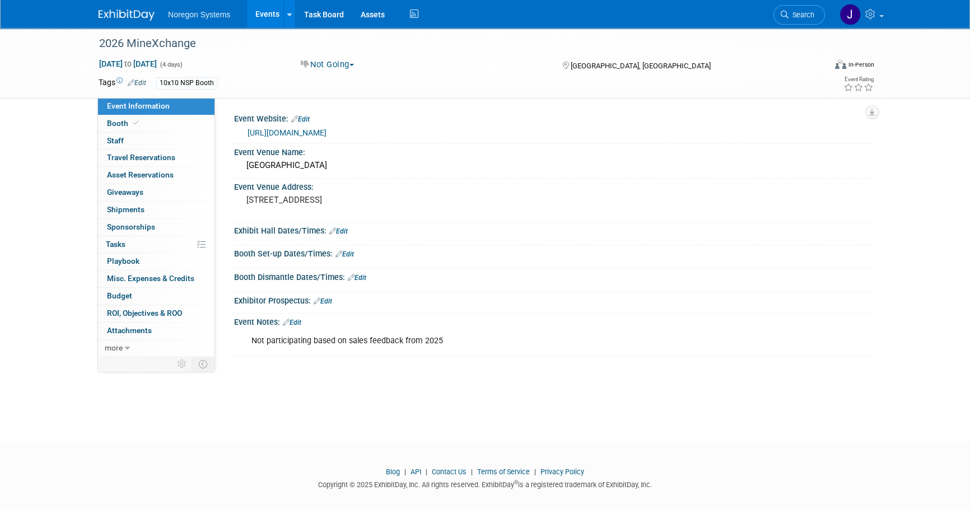
click at [135, 19] on img at bounding box center [127, 15] width 56 height 11
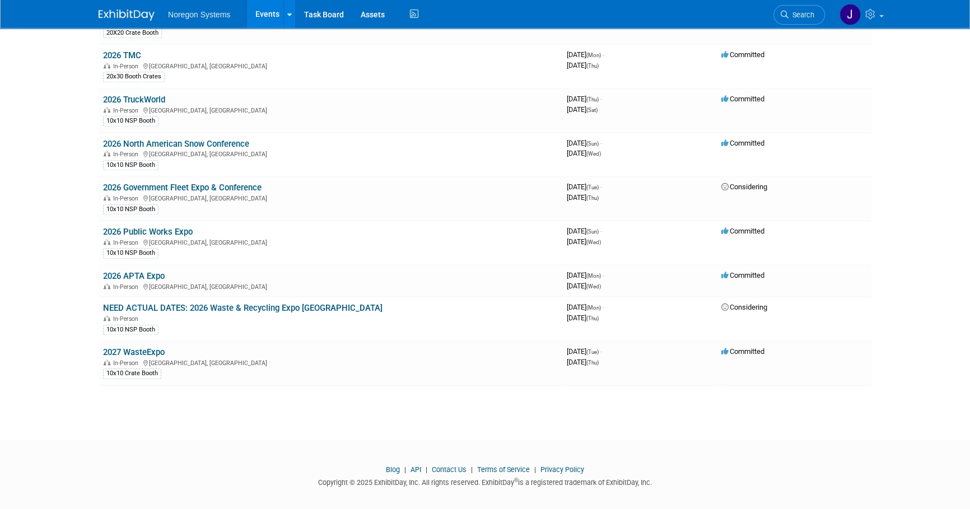
scroll to position [1193, 0]
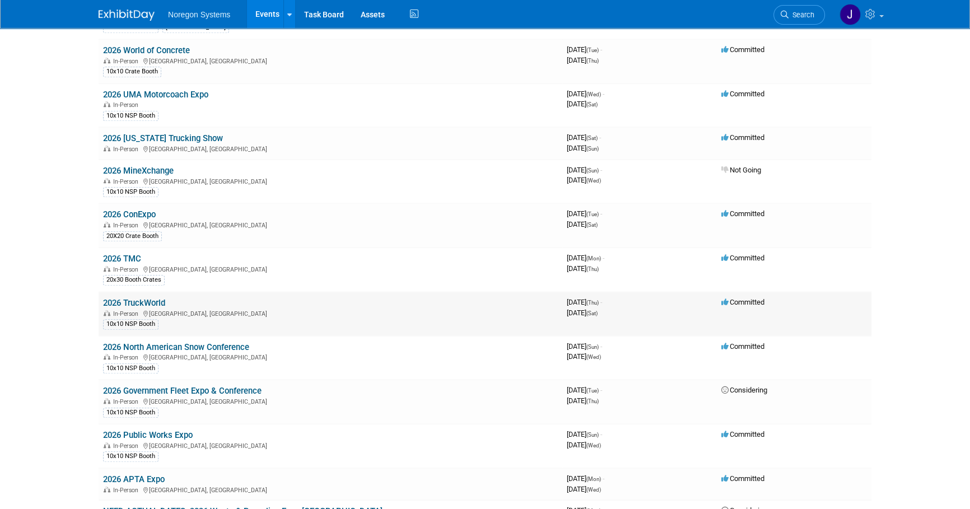
click at [150, 298] on link "2026 TruckWorld" at bounding box center [134, 303] width 62 height 10
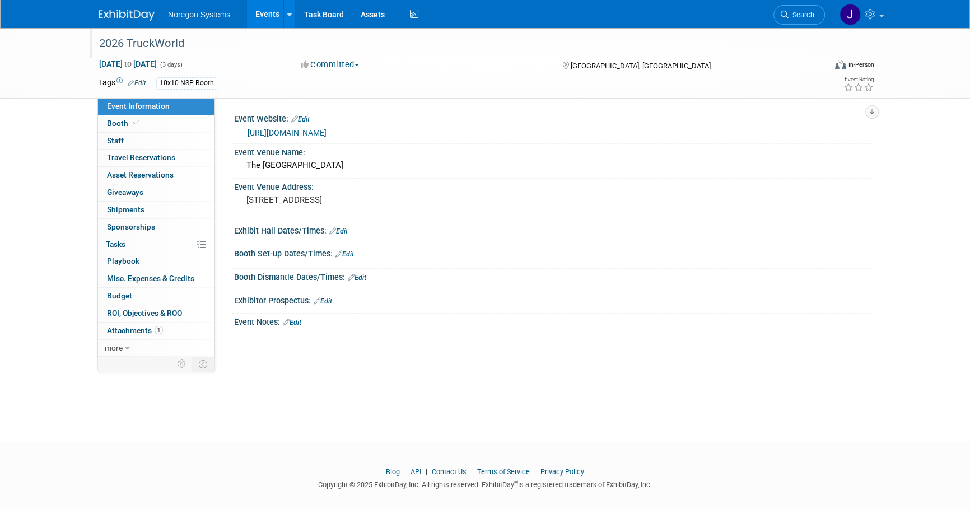
drag, startPoint x: 194, startPoint y: 39, endPoint x: 99, endPoint y: 39, distance: 94.6
click at [99, 39] on div "2026 TruckWorld" at bounding box center [451, 44] width 713 height 20
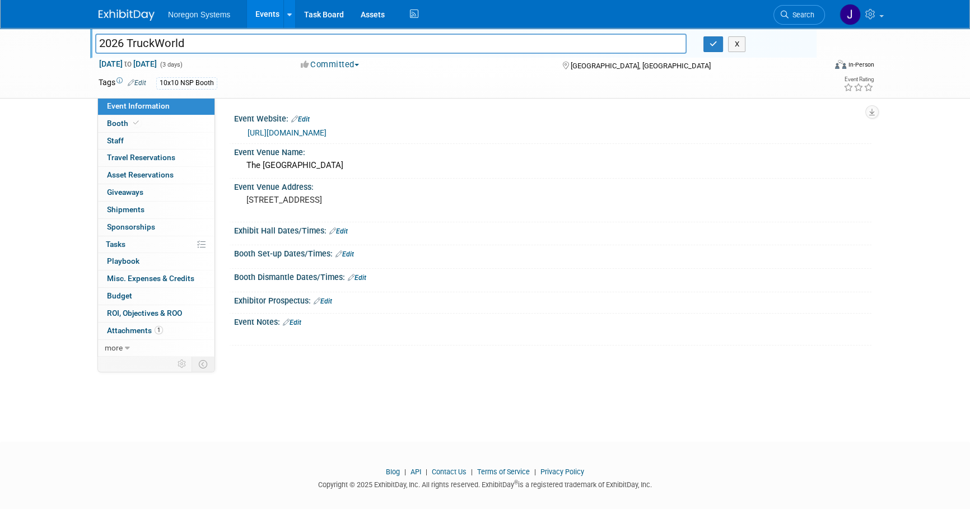
drag, startPoint x: 188, startPoint y: 40, endPoint x: 95, endPoint y: 40, distance: 93.0
click at [95, 40] on input "2026 TruckWorld" at bounding box center [390, 44] width 591 height 20
drag, startPoint x: 712, startPoint y: 49, endPoint x: 705, endPoint y: 48, distance: 7.5
click at [711, 49] on button "button" at bounding box center [713, 44] width 20 height 16
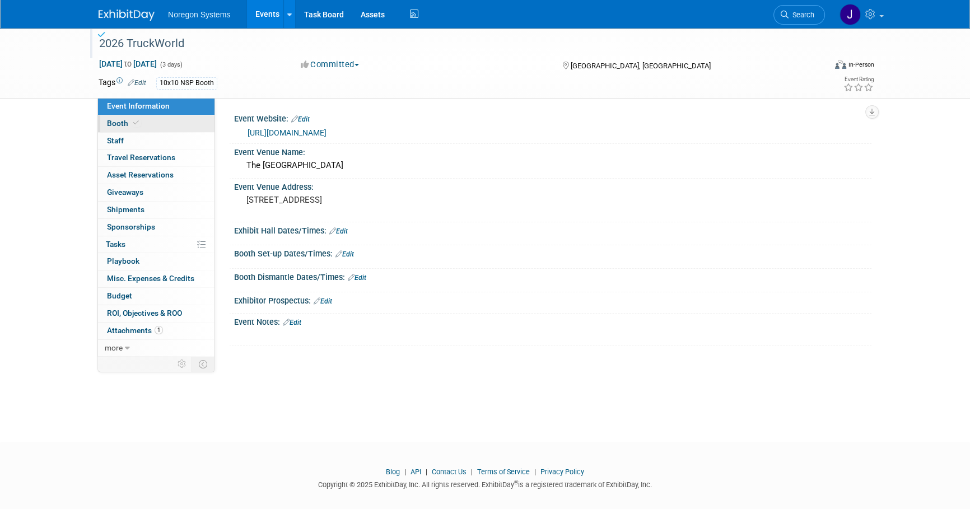
click at [170, 125] on link "Booth" at bounding box center [156, 123] width 116 height 17
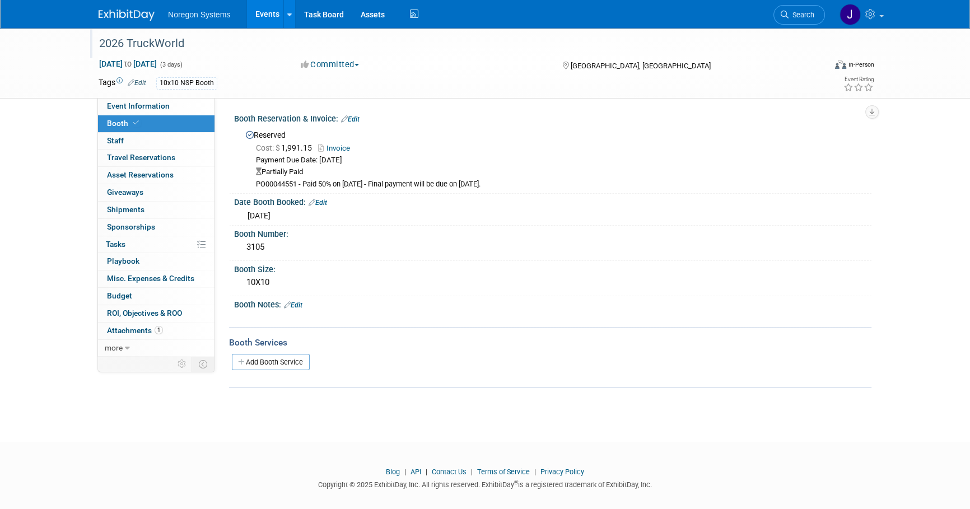
click at [113, 13] on img at bounding box center [127, 15] width 56 height 11
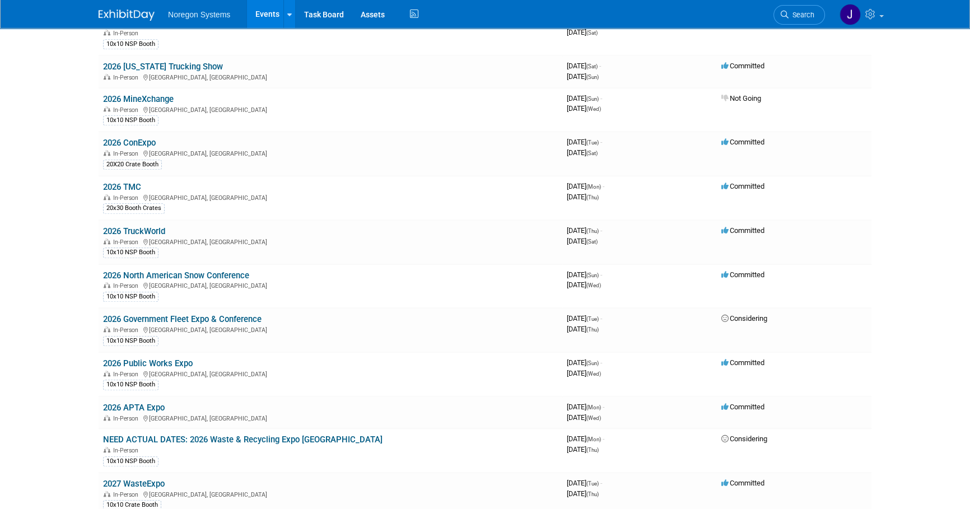
scroll to position [1272, 0]
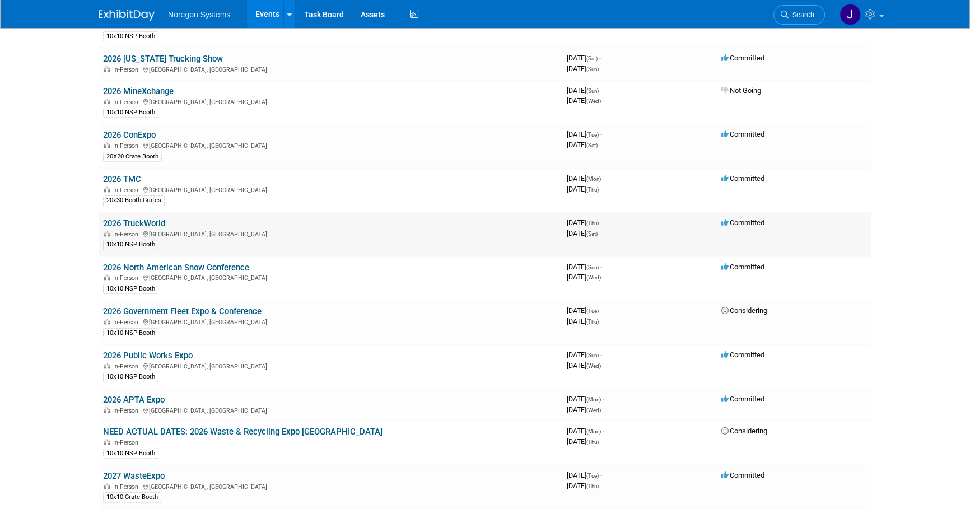
click at [149, 218] on link "2026 TruckWorld" at bounding box center [134, 223] width 62 height 10
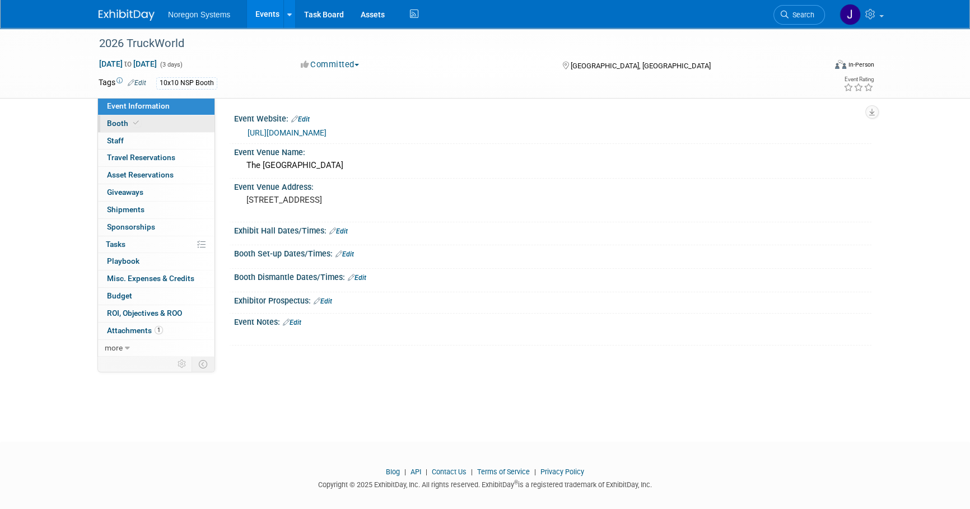
click at [160, 128] on link "Booth" at bounding box center [156, 123] width 116 height 17
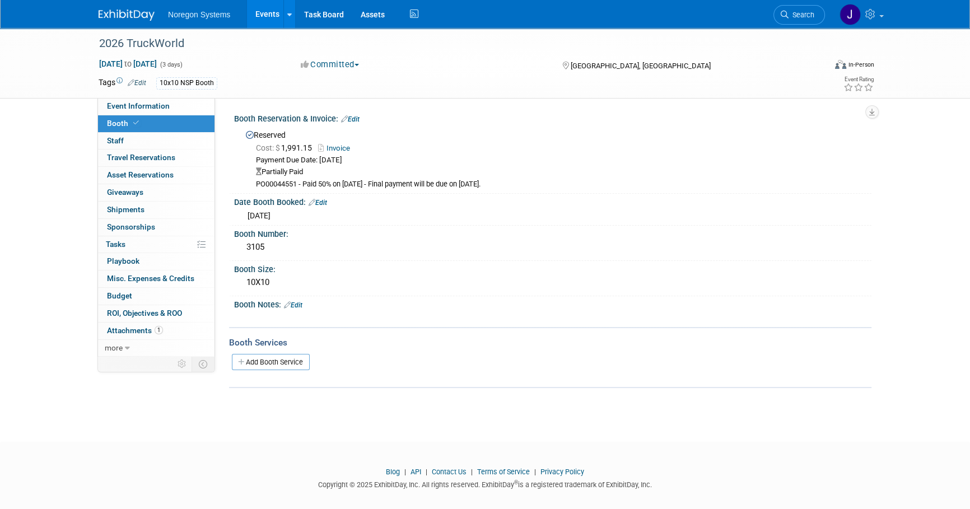
drag, startPoint x: 252, startPoint y: 158, endPoint x: 549, endPoint y: 184, distance: 298.4
click at [549, 184] on div "Cost: $ 1,991.15 Invoice Payment Due Date: Jul 8, 2025 Partially Paid PO0004455…" at bounding box center [554, 165] width 617 height 49
drag, startPoint x: 549, startPoint y: 184, endPoint x: 566, endPoint y: 187, distance: 16.6
click at [566, 187] on div "PO00044551 - Paid 50% on July 8th, 2025 - Final payment will be due on Dec 1st …" at bounding box center [559, 185] width 607 height 10
drag, startPoint x: 540, startPoint y: 185, endPoint x: 252, endPoint y: 176, distance: 288.0
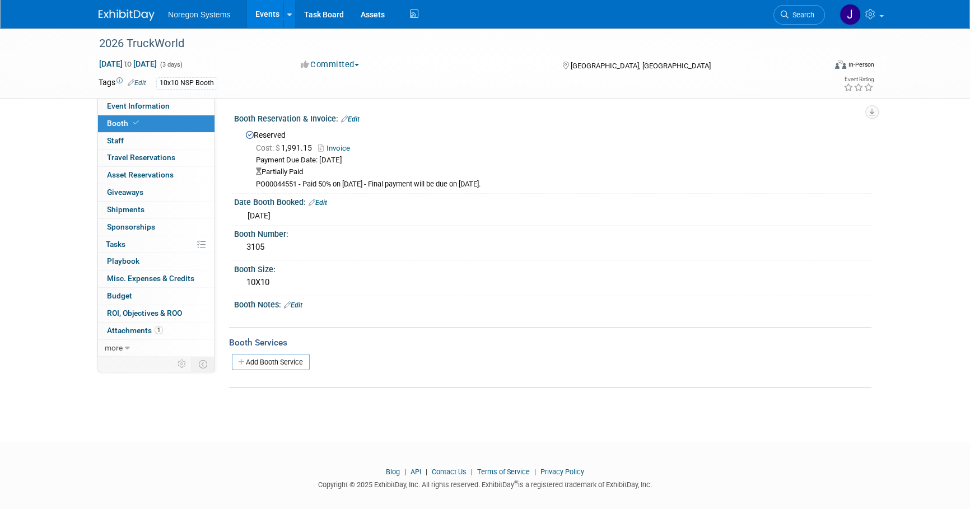
click at [252, 176] on div "Cost: $ 1,991.15 Invoice Payment Due Date: Jul 8, 2025 Partially Paid PO0004455…" at bounding box center [554, 165] width 617 height 49
copy div "Partially Paid PO00044551 - Paid 50% on July 8th, 2025 - Final payment will be …"
click at [141, 16] on img at bounding box center [127, 15] width 56 height 11
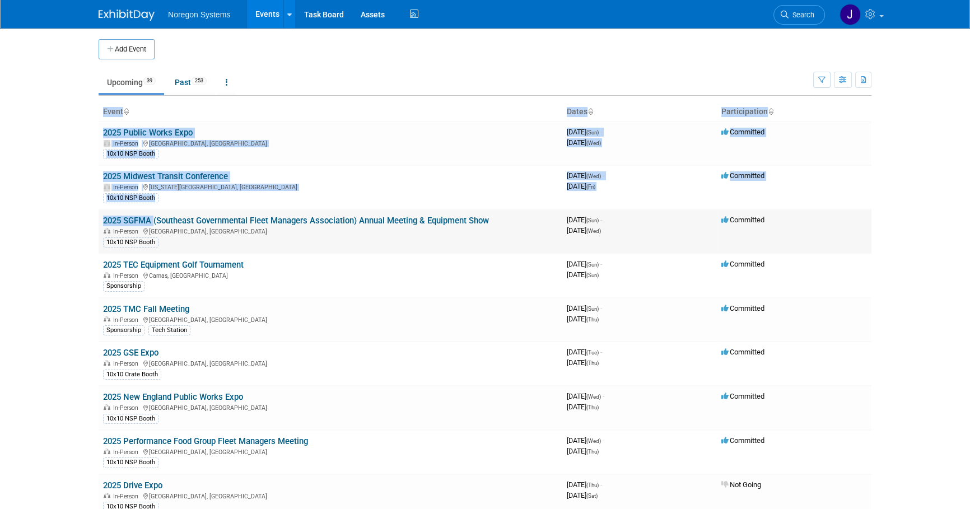
drag, startPoint x: 91, startPoint y: 221, endPoint x: 151, endPoint y: 221, distance: 60.5
click at [151, 221] on link "2025 SGFMA (Southeast Governmental Fleet Managers Association) Annual Meeting &…" at bounding box center [296, 221] width 386 height 10
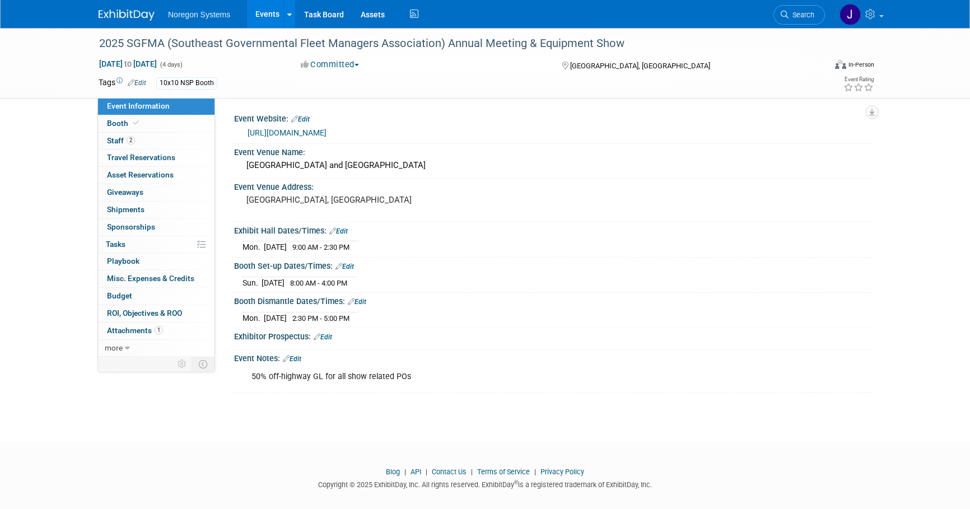
click at [153, 220] on link "0 Sponsorships 0" at bounding box center [156, 227] width 116 height 17
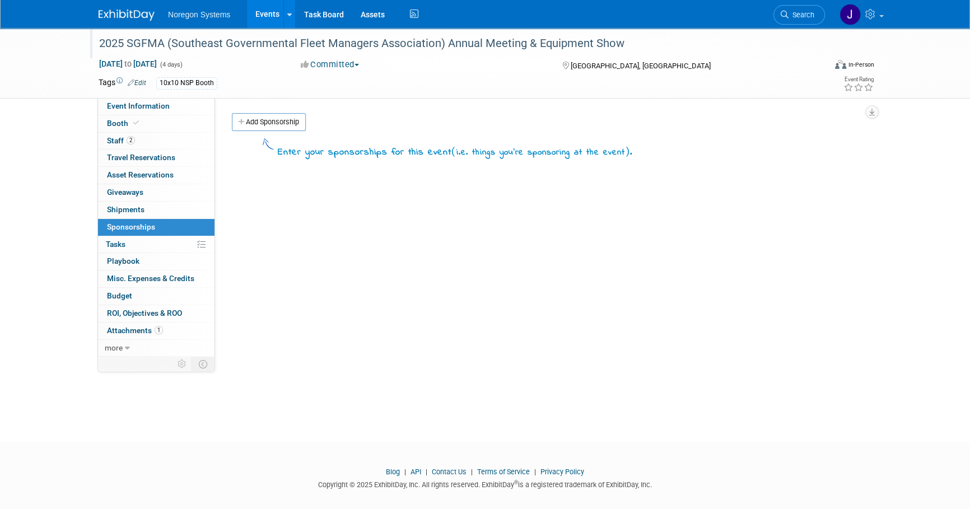
click at [163, 38] on div "2025 SGFMA (Southeast Governmental Fleet Managers Association) Annual Meeting &…" at bounding box center [451, 44] width 713 height 20
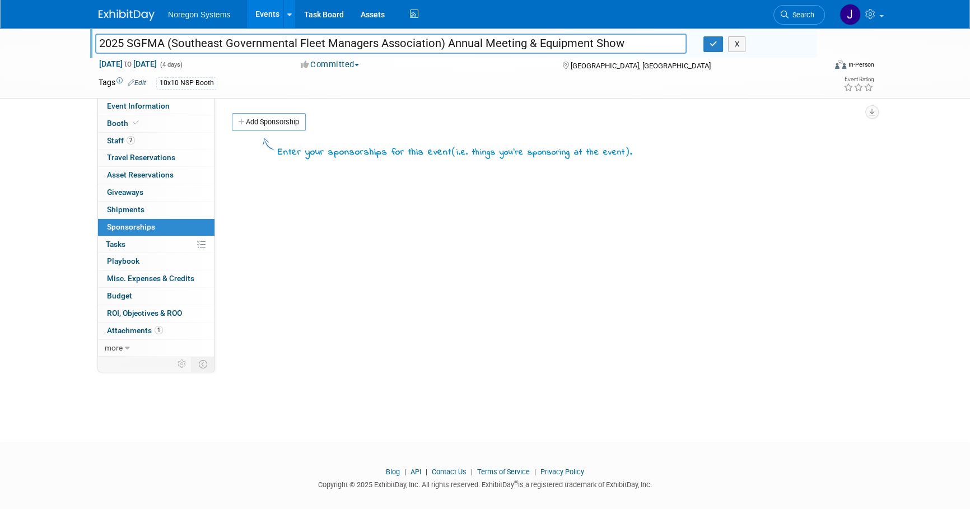
click at [164, 39] on input "2025 SGFMA (Southeast Governmental Fleet Managers Association) Annual Meeting &…" at bounding box center [390, 44] width 591 height 20
drag, startPoint x: 163, startPoint y: 43, endPoint x: 89, endPoint y: 45, distance: 74.0
click at [89, 45] on div "2025 SGFMA (Southeast Governmental Fleet Managers Association) Annual Meeting &…" at bounding box center [391, 44] width 608 height 17
click at [174, 106] on link "Event Information" at bounding box center [156, 106] width 116 height 17
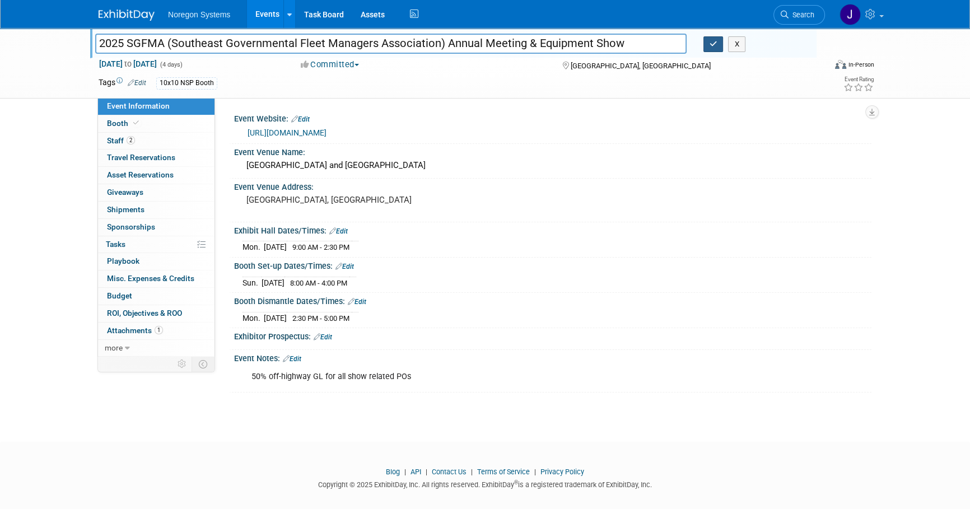
click at [716, 38] on button "button" at bounding box center [713, 44] width 20 height 16
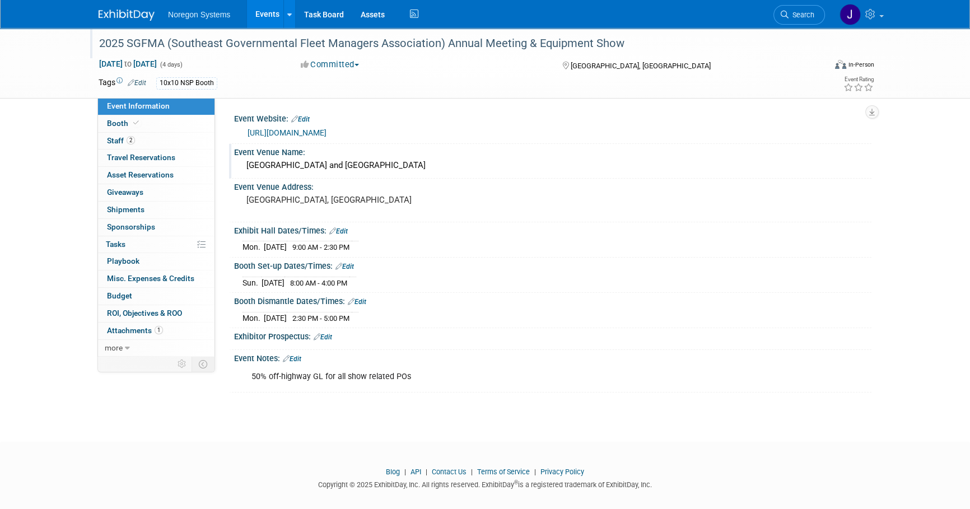
click at [480, 174] on div "Sheraton Hotel and Myrtle Beach Convention Center" at bounding box center [552, 165] width 620 height 17
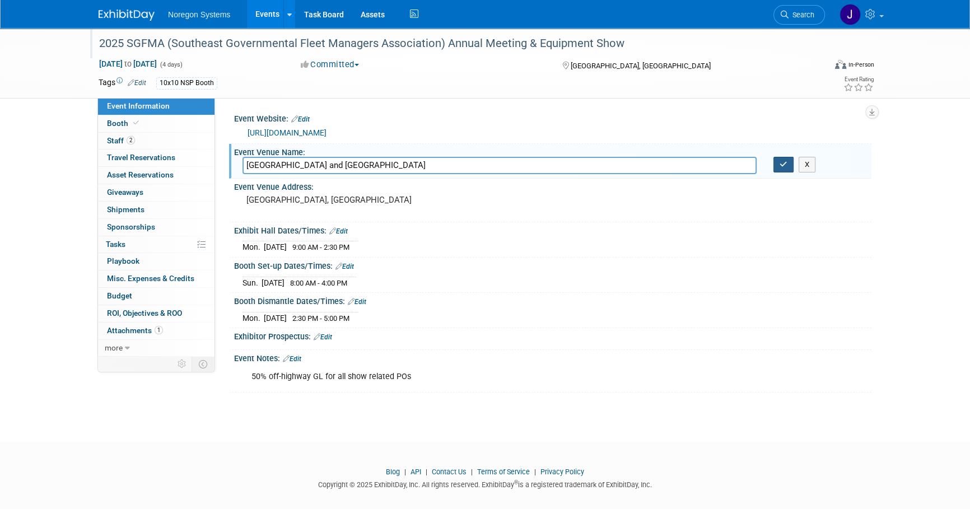
click at [782, 168] on icon "button" at bounding box center [784, 164] width 8 height 7
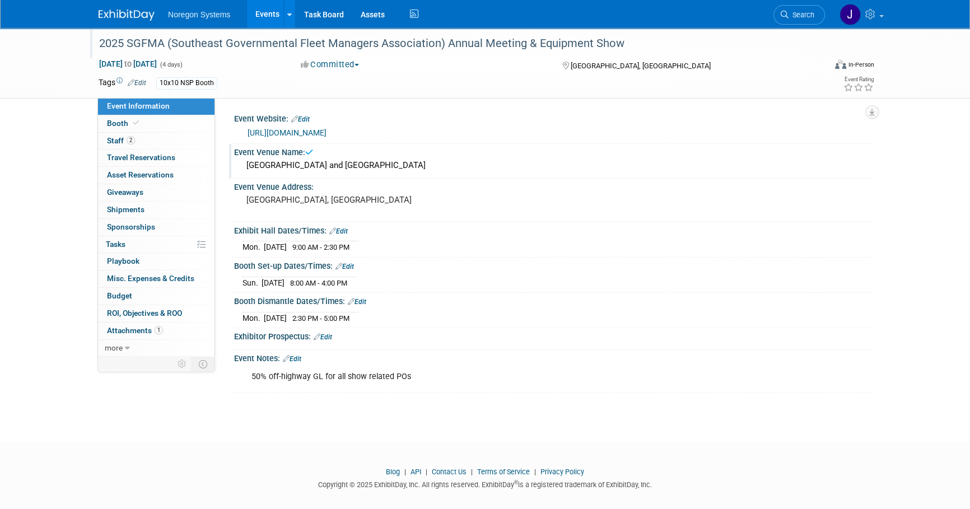
click at [876, 387] on div "Event Information Event Info Booth Booth 2 Staff 2 Staff 0 Travel Reservations …" at bounding box center [485, 210] width 790 height 365
click at [123, 18] on img at bounding box center [127, 15] width 56 height 11
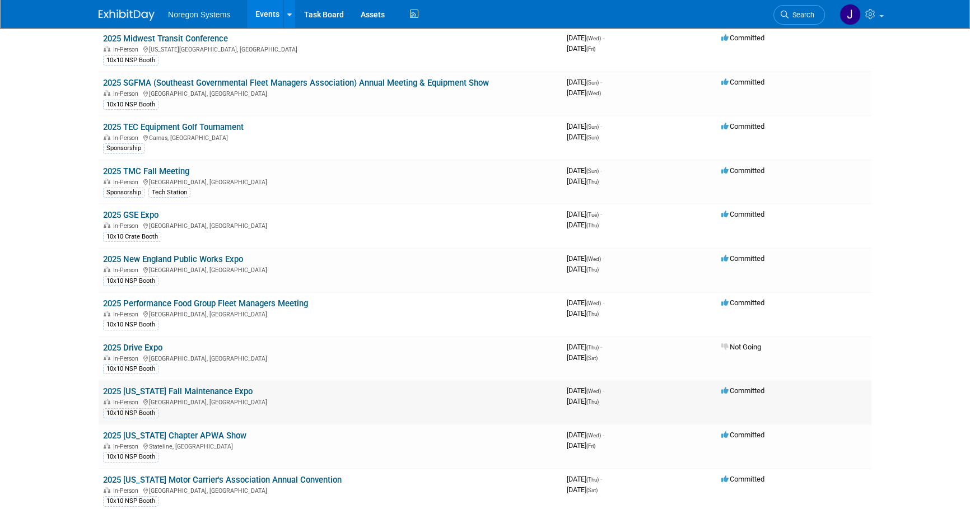
scroll to position [152, 0]
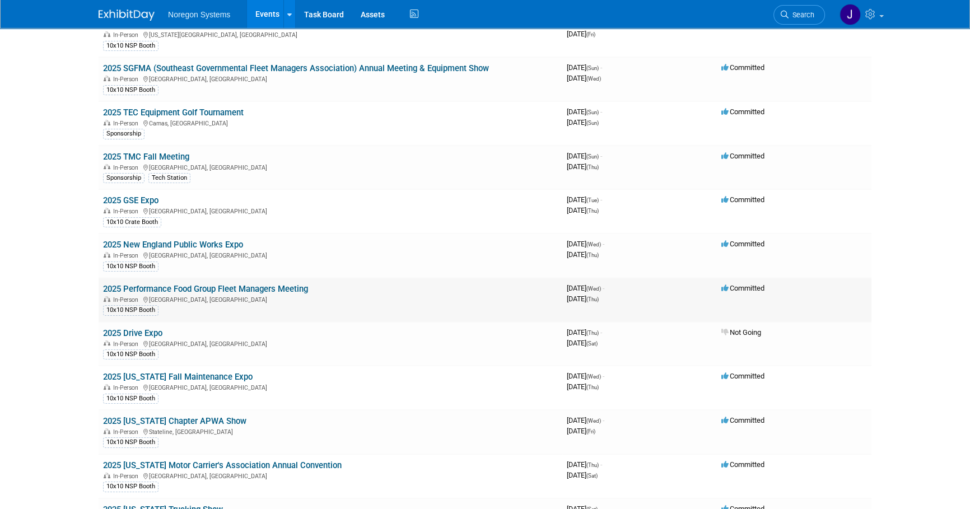
click at [248, 285] on link "2025 Performance Food Group Fleet Managers Meeting" at bounding box center [205, 289] width 205 height 10
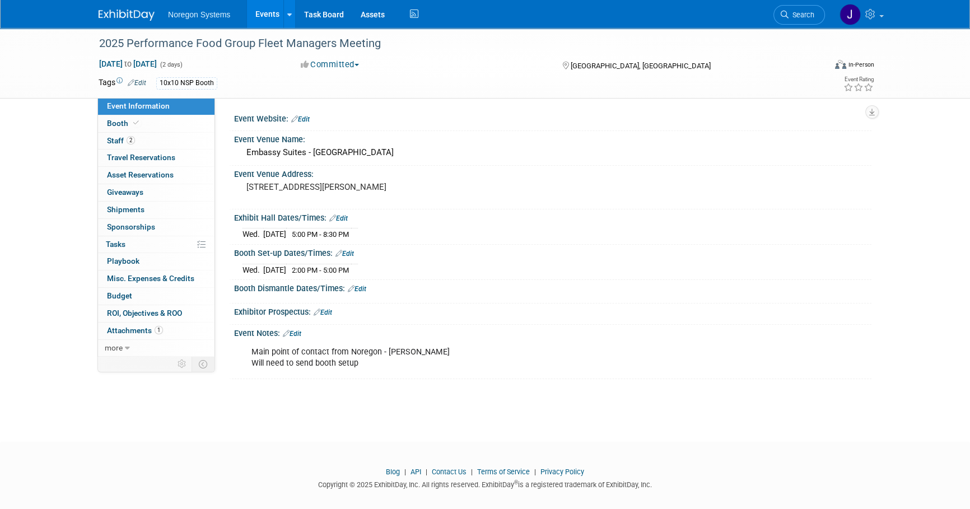
click at [144, 16] on img at bounding box center [127, 15] width 56 height 11
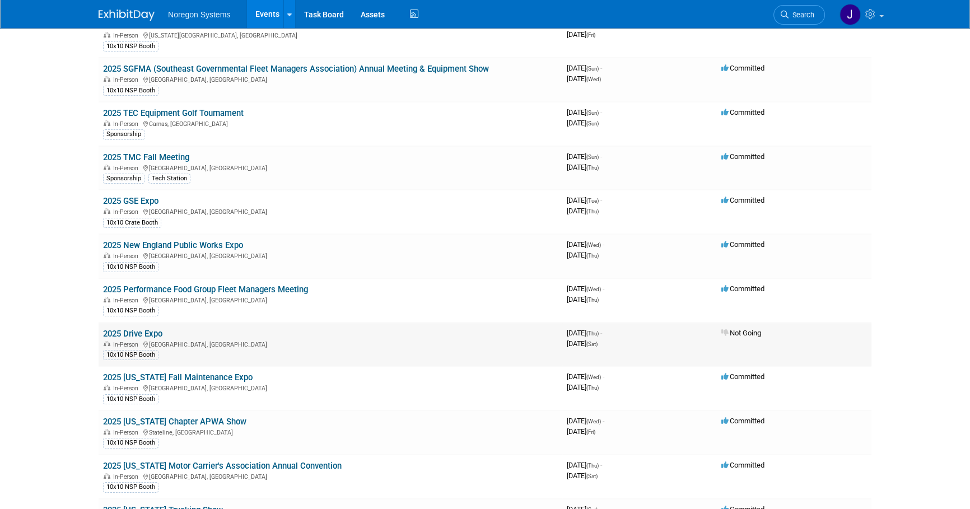
scroll to position [152, 0]
click at [184, 241] on link "2025 New England Public Works Expo" at bounding box center [173, 245] width 140 height 10
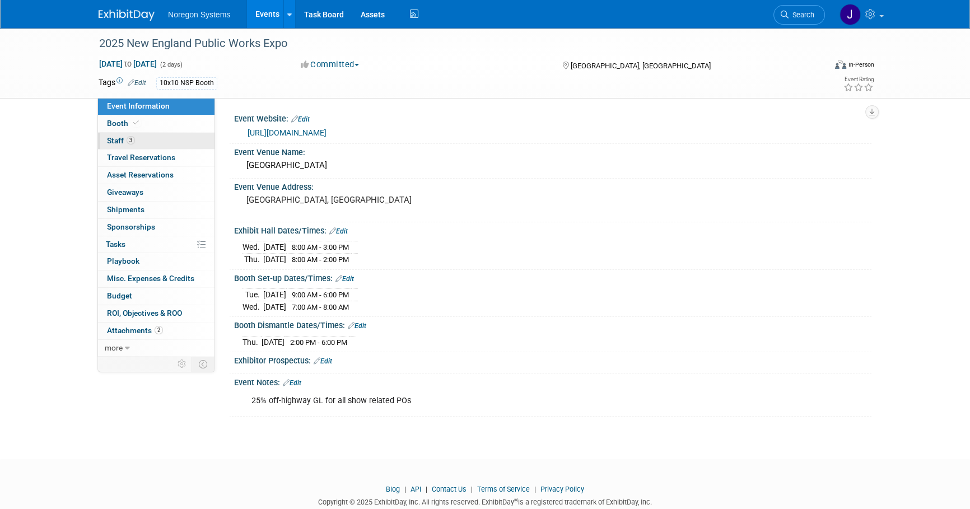
click at [142, 118] on link "Booth" at bounding box center [156, 123] width 116 height 17
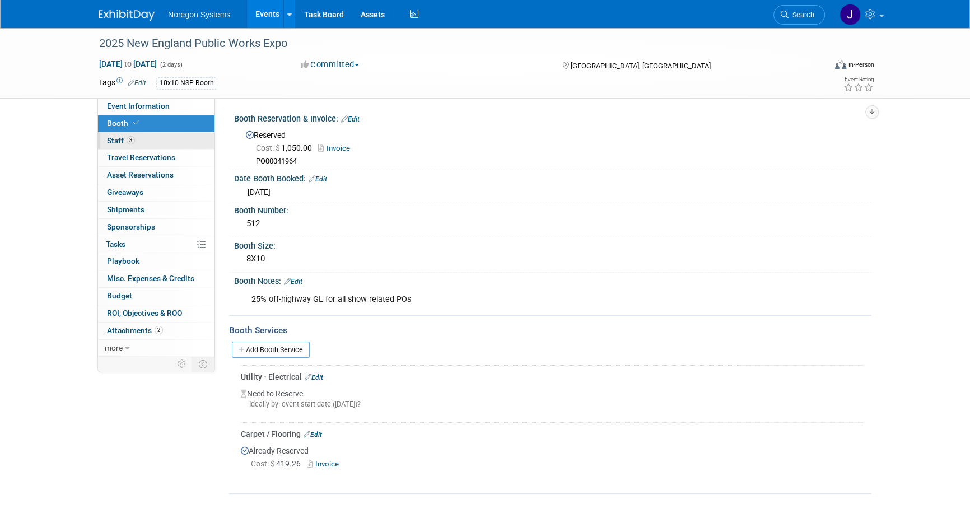
click at [143, 137] on link "3 Staff 3" at bounding box center [156, 141] width 116 height 17
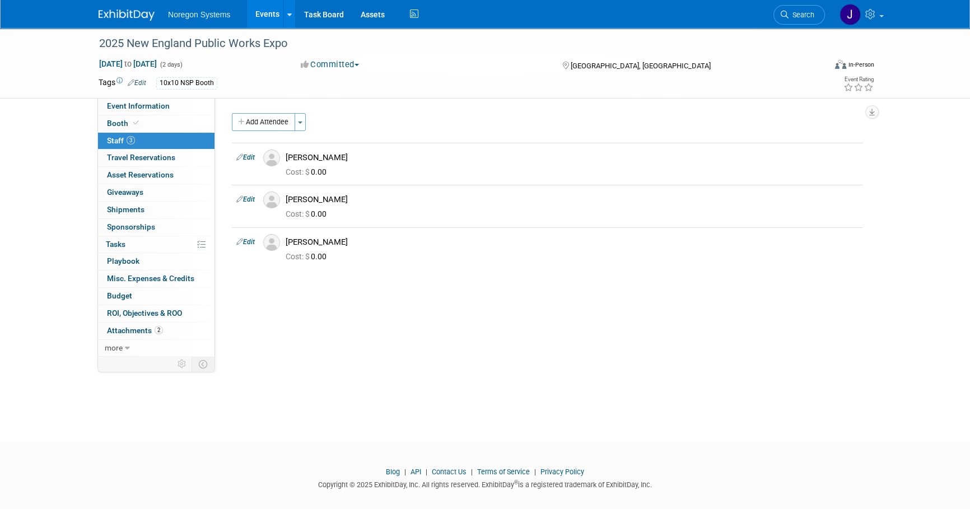
click at [144, 13] on img at bounding box center [127, 15] width 56 height 11
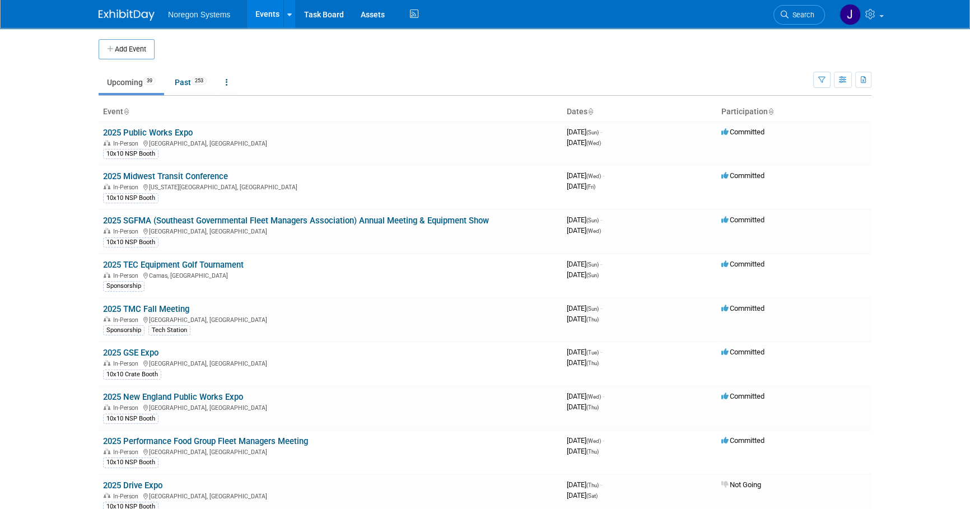
click at [43, 252] on body "Noregon Systems Events Add Event Bulk Upload Events Shareable Event Boards Rece…" at bounding box center [485, 254] width 970 height 509
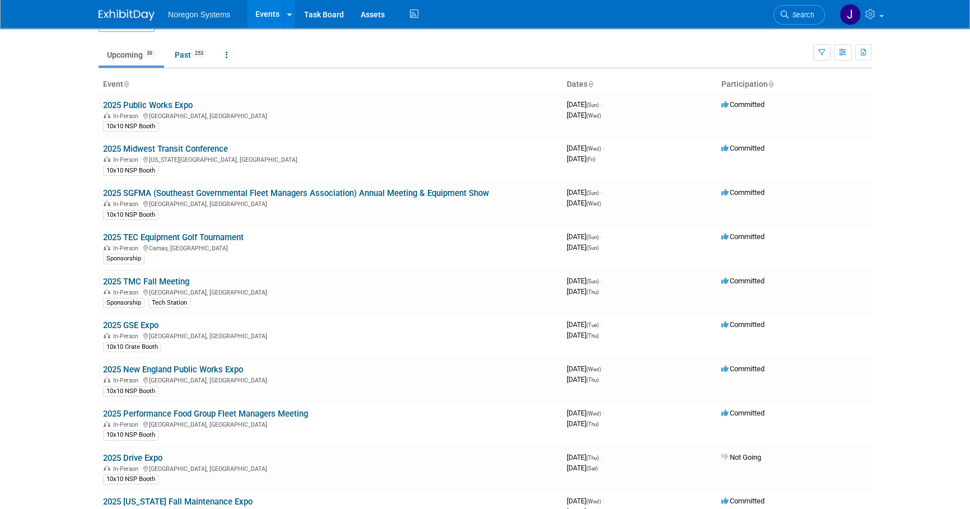
scroll to position [50, 0]
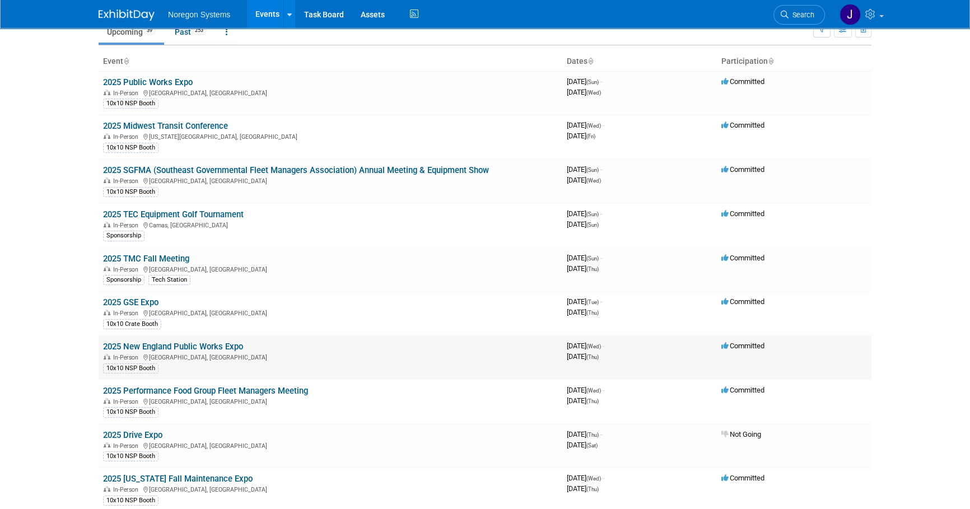
drag, startPoint x: 249, startPoint y: 343, endPoint x: 104, endPoint y: 348, distance: 145.1
click at [104, 348] on td "2025 New England Public Works Expo In-Person [GEOGRAPHIC_DATA], [GEOGRAPHIC_DAT…" at bounding box center [331, 357] width 464 height 44
copy link "2025 New England Public Works Expo"
click at [250, 347] on td "2025 New England Public Works Expo In-Person [GEOGRAPHIC_DATA], [GEOGRAPHIC_DAT…" at bounding box center [331, 357] width 464 height 44
drag, startPoint x: 255, startPoint y: 345, endPoint x: 104, endPoint y: 346, distance: 150.6
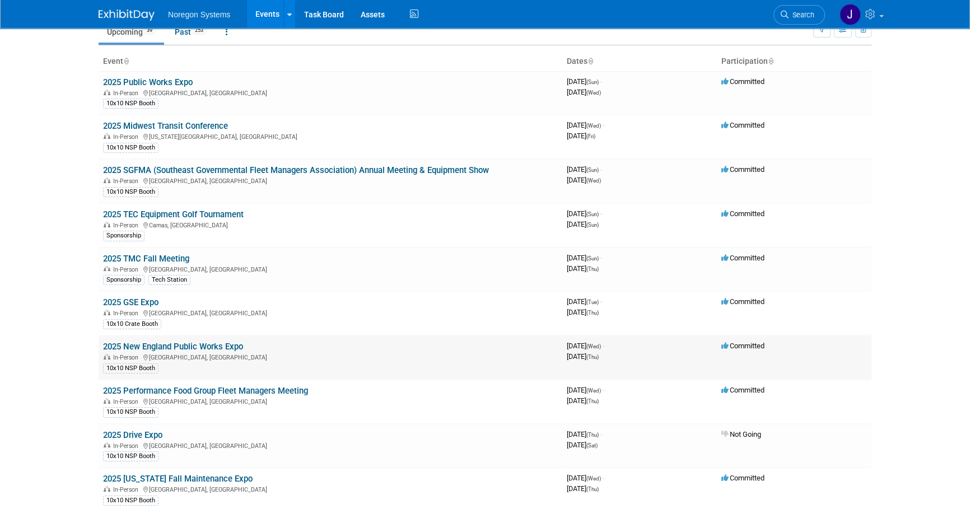
click at [104, 346] on td "2025 New England Public Works Expo In-Person [GEOGRAPHIC_DATA], [GEOGRAPHIC_DAT…" at bounding box center [331, 357] width 464 height 44
copy link "2025 New England Public Works Expo"
click at [58, 342] on body "Noregon Systems Events Add Event Bulk Upload Events Shareable Event Boards Rece…" at bounding box center [485, 204] width 970 height 509
click at [155, 345] on link "2025 New England Public Works Expo" at bounding box center [173, 347] width 140 height 10
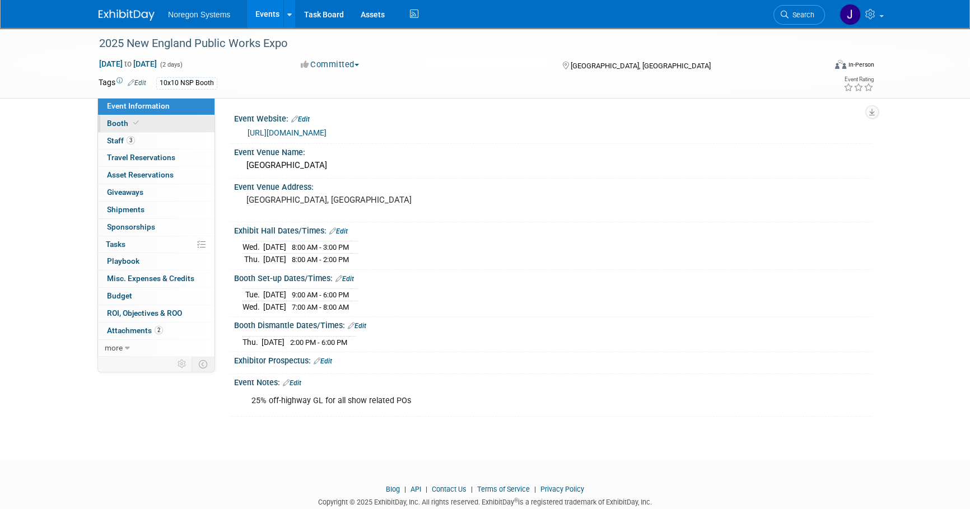
click at [152, 123] on link "Booth" at bounding box center [156, 123] width 116 height 17
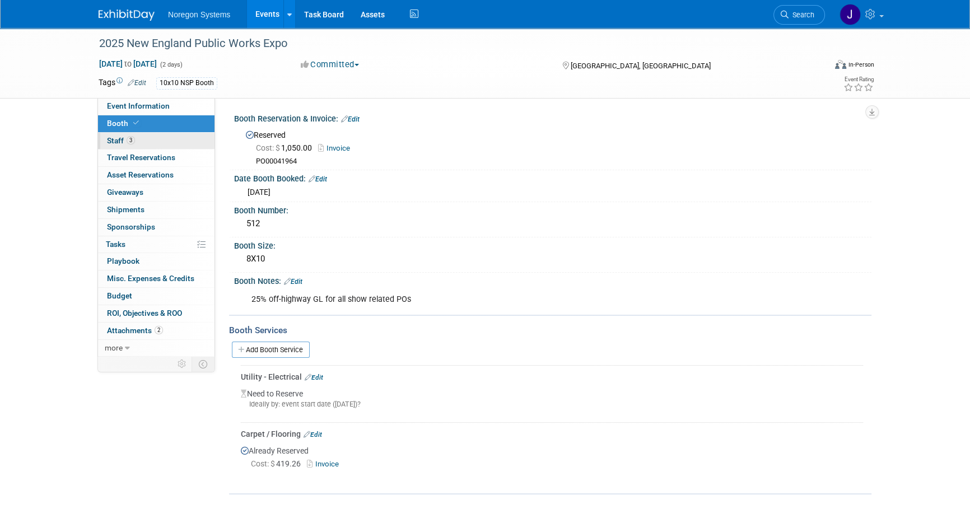
click at [170, 139] on link "3 Staff 3" at bounding box center [156, 141] width 116 height 17
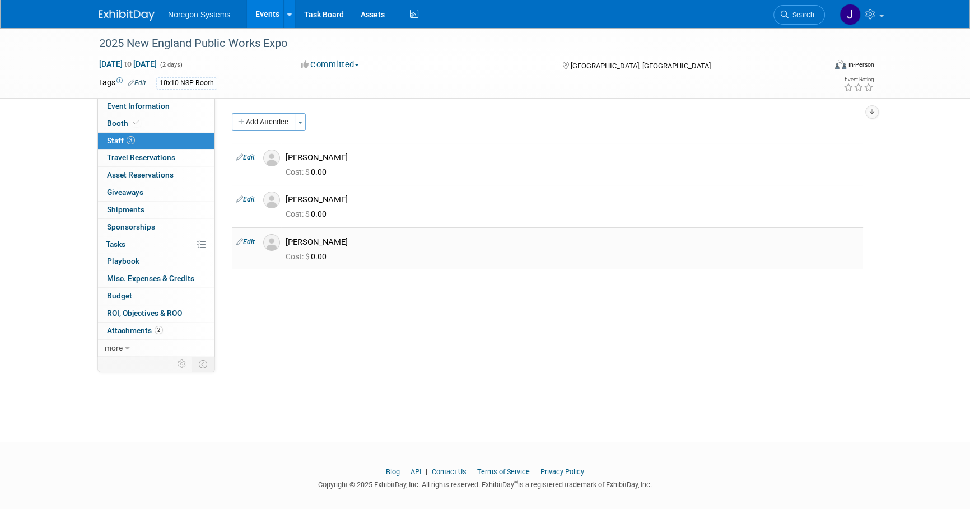
drag, startPoint x: 345, startPoint y: 242, endPoint x: 288, endPoint y: 241, distance: 56.6
click at [288, 241] on div "[PERSON_NAME]" at bounding box center [572, 242] width 573 height 11
copy div "[PERSON_NAME]"
drag, startPoint x: 458, startPoint y: 391, endPoint x: 141, endPoint y: 120, distance: 416.2
click at [458, 391] on div "2025 New England Public Works Expo Sep 17, 2025 to Sep 18, 2025 (2 days) Sep 17…" at bounding box center [485, 225] width 970 height 394
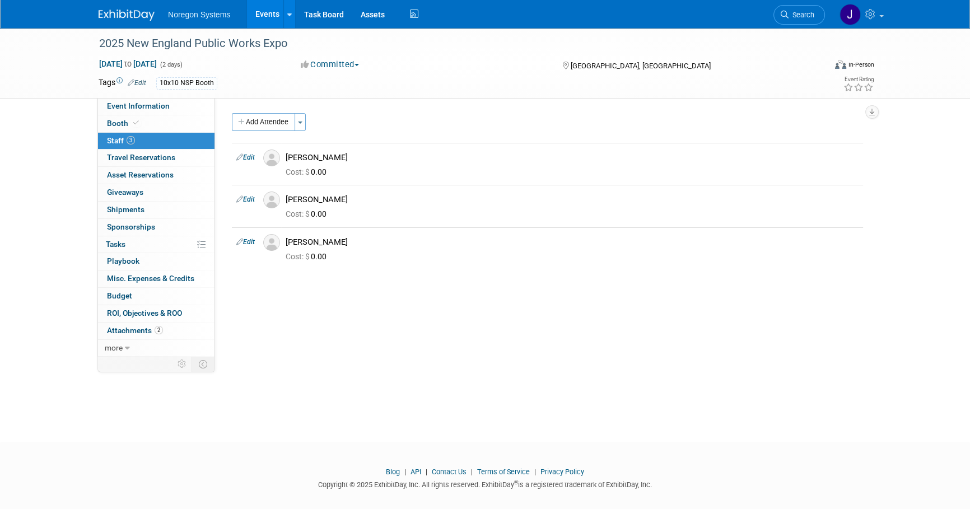
click at [143, 12] on img at bounding box center [127, 15] width 56 height 11
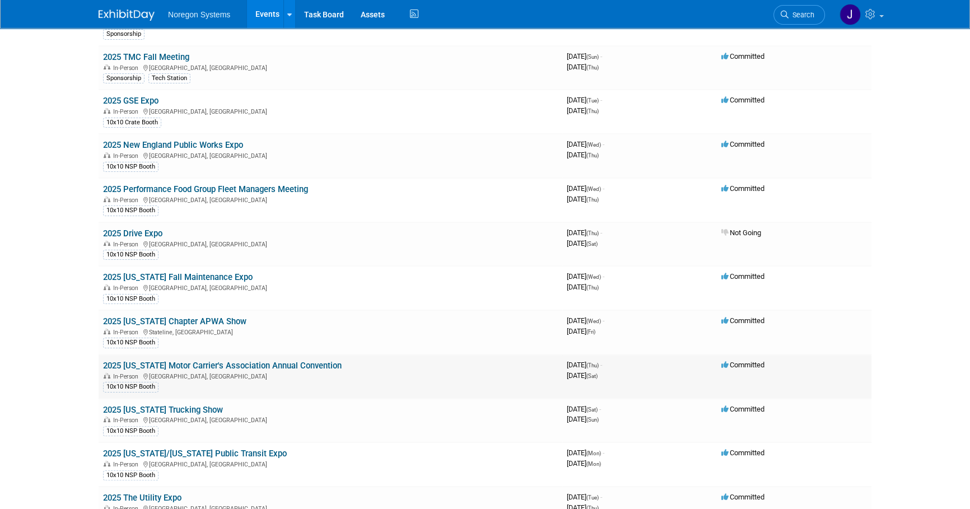
scroll to position [254, 0]
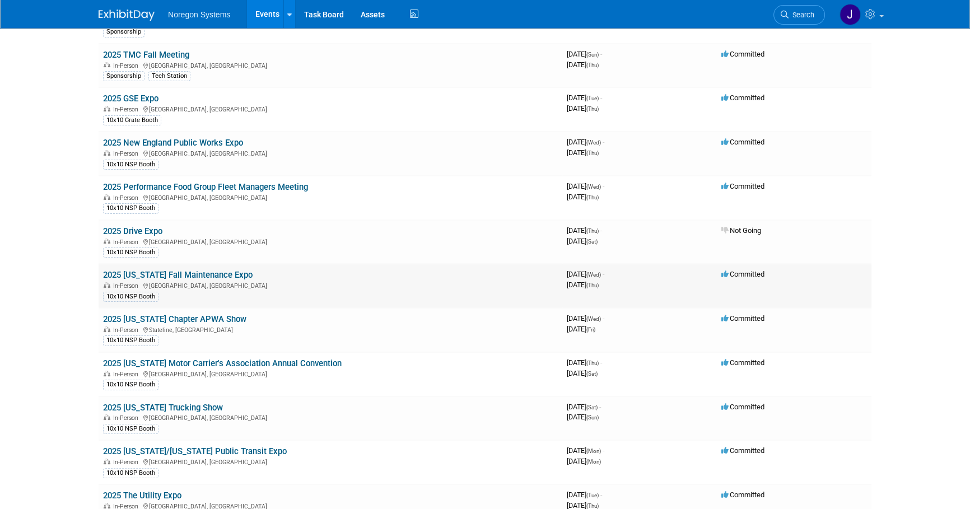
click at [232, 273] on link "2025 [US_STATE] Fall Maintenance Expo" at bounding box center [178, 275] width 150 height 10
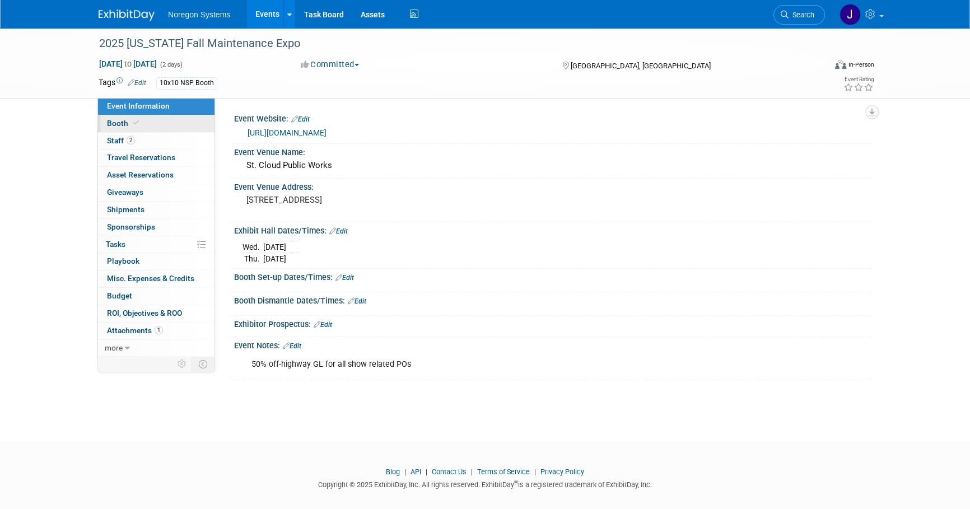
click at [179, 126] on link "Booth" at bounding box center [156, 123] width 116 height 17
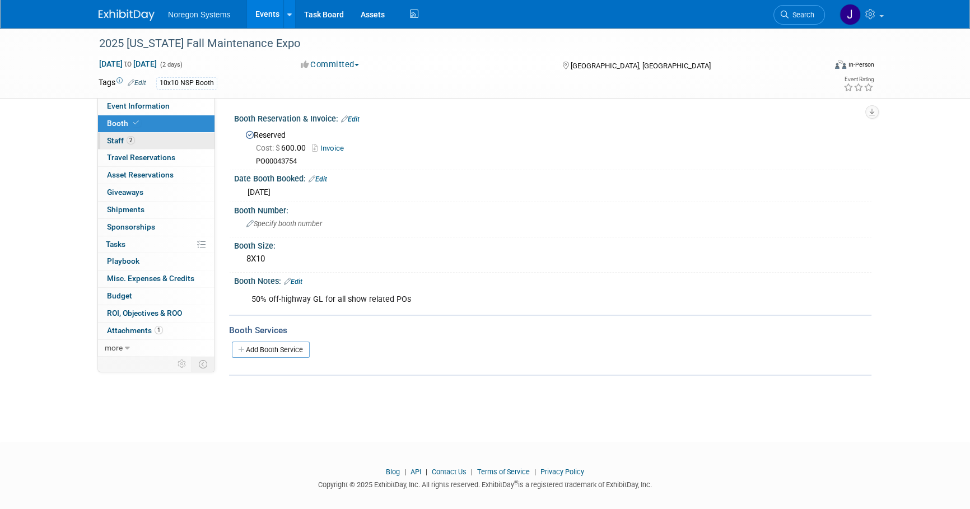
click at [185, 146] on link "2 Staff 2" at bounding box center [156, 141] width 116 height 17
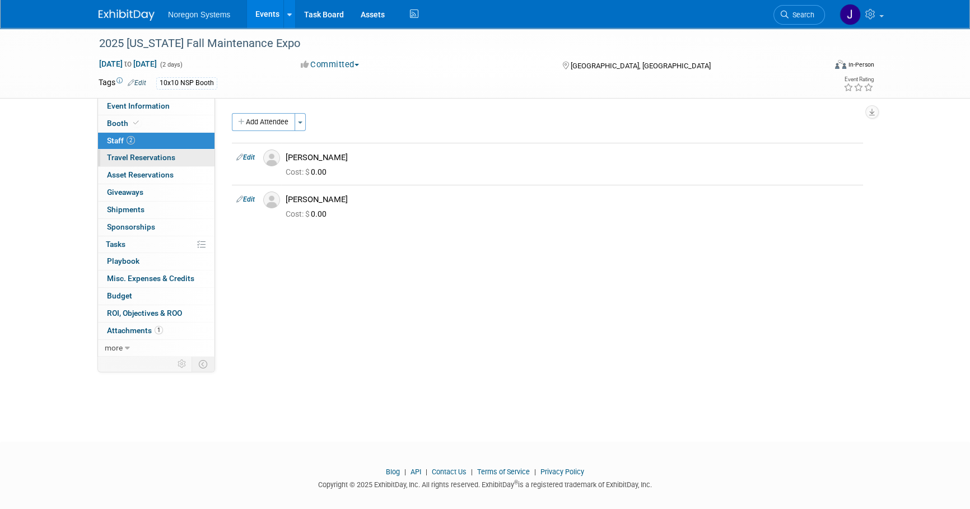
click at [202, 157] on link "0 Travel Reservations 0" at bounding box center [156, 158] width 116 height 17
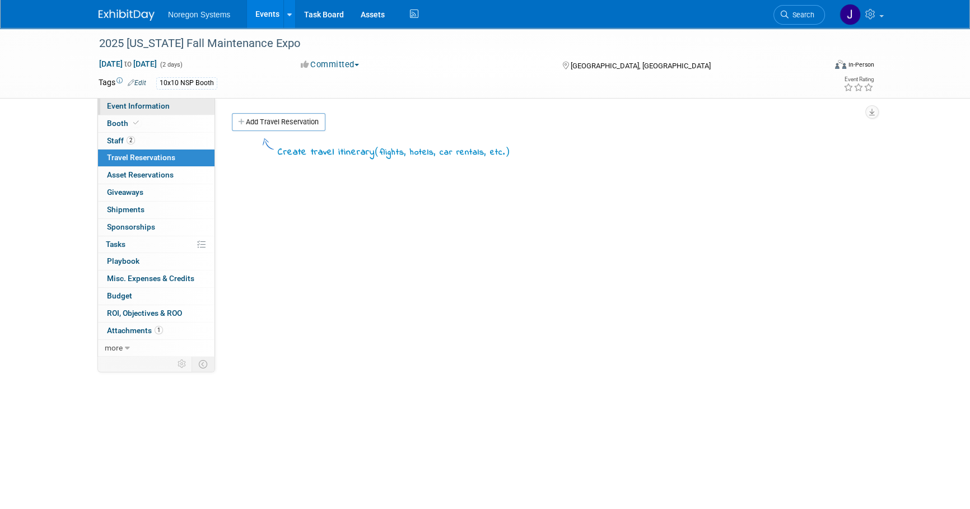
click at [189, 107] on link "Event Information" at bounding box center [156, 106] width 116 height 17
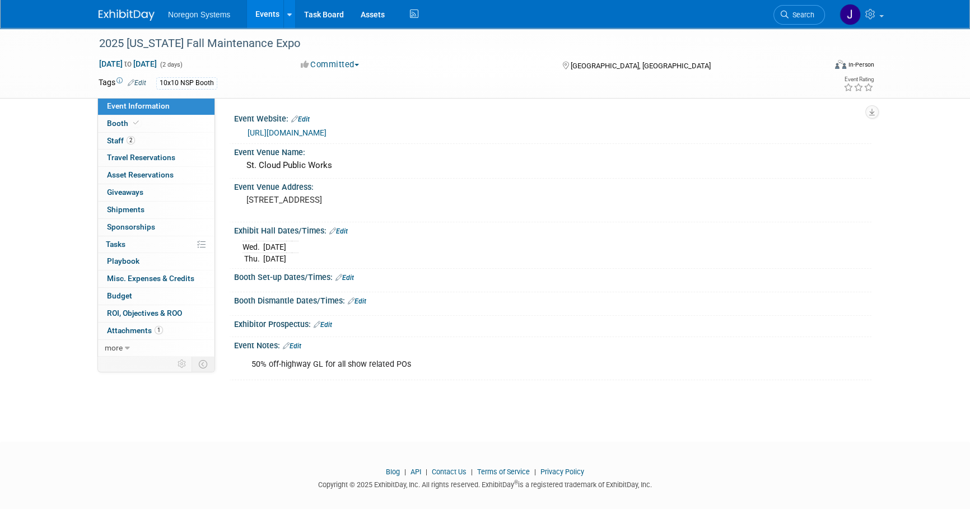
click at [128, 11] on img at bounding box center [127, 15] width 56 height 11
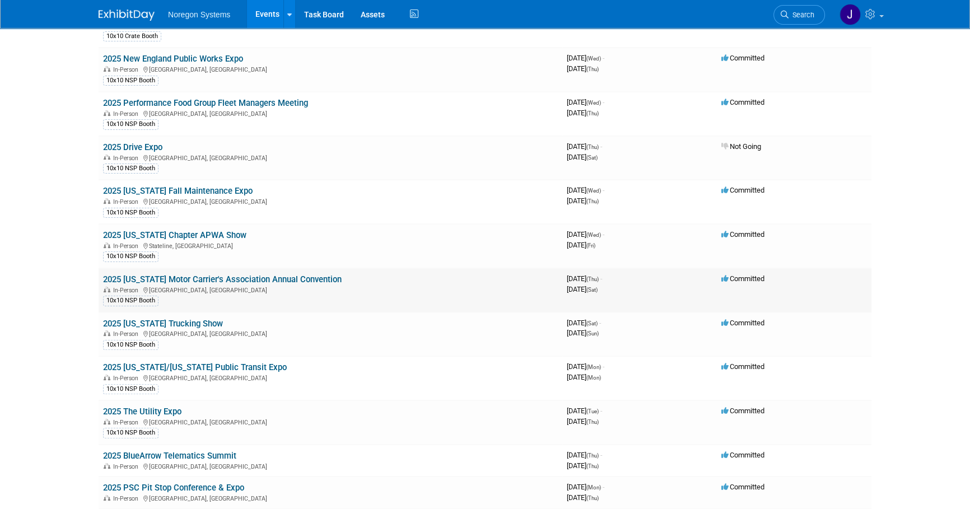
scroll to position [356, 0]
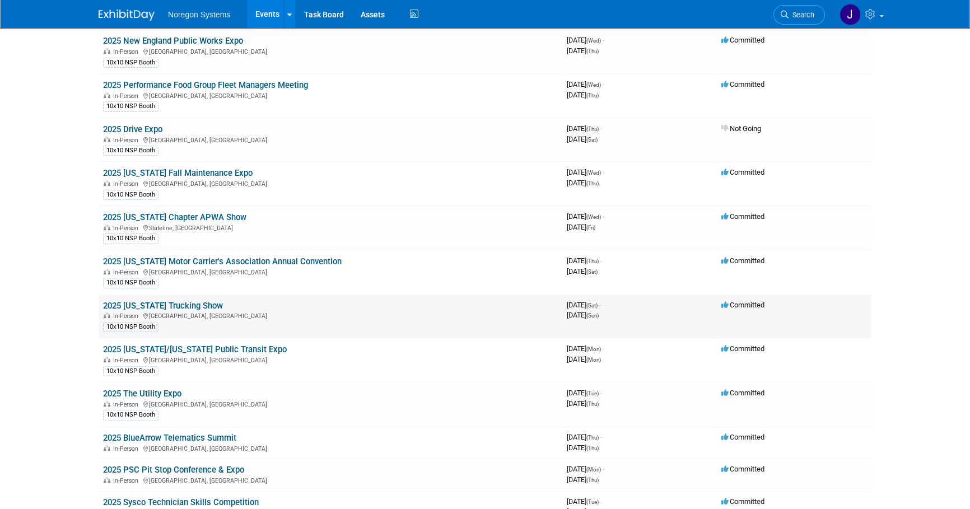
click at [196, 303] on link "2025 [US_STATE] Trucking Show" at bounding box center [163, 306] width 120 height 10
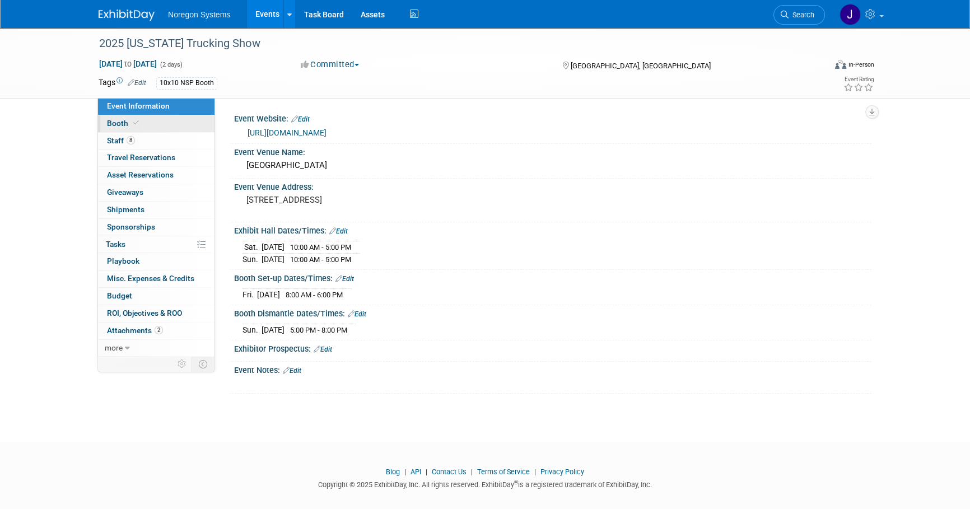
click at [146, 123] on link "Booth" at bounding box center [156, 123] width 116 height 17
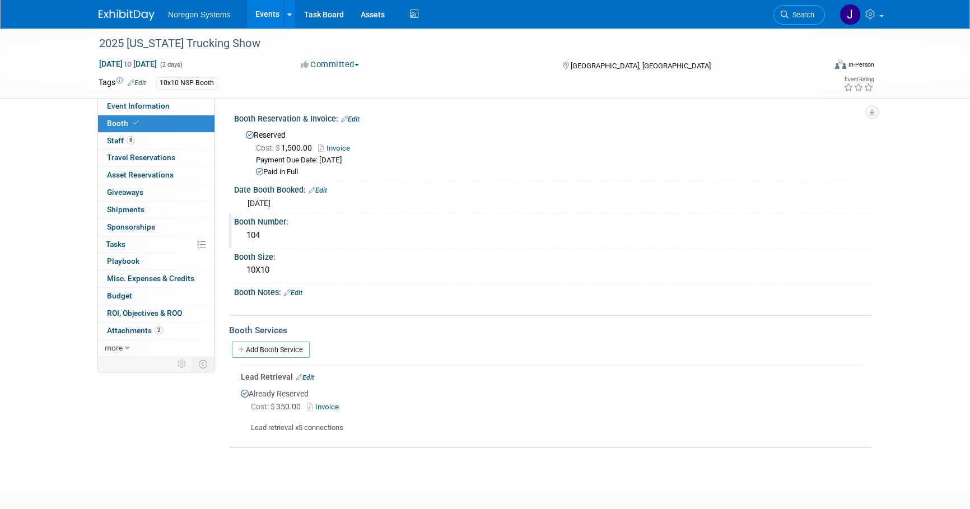
drag, startPoint x: 282, startPoint y: 239, endPoint x: 246, endPoint y: 235, distance: 36.6
click at [246, 235] on div "104" at bounding box center [552, 235] width 620 height 17
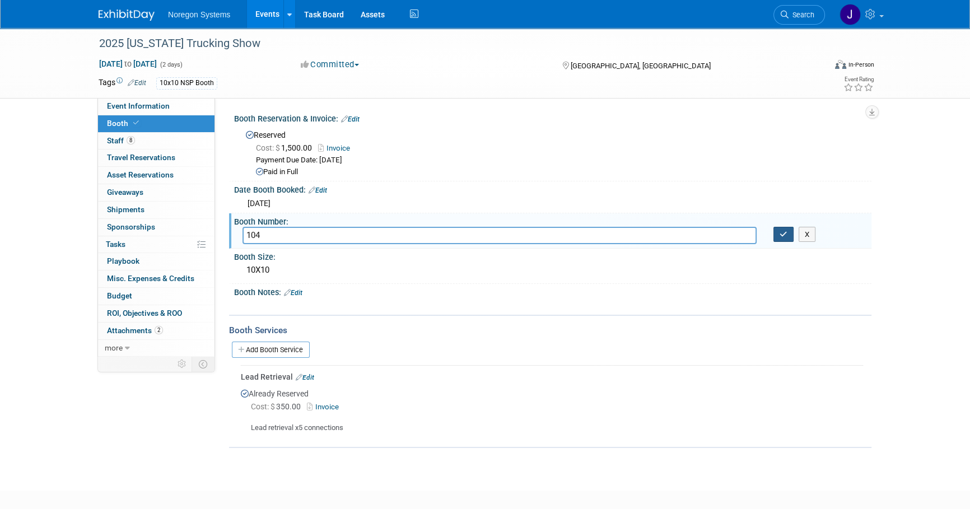
click at [784, 234] on icon "button" at bounding box center [784, 234] width 8 height 7
